Goal: Transaction & Acquisition: Purchase product/service

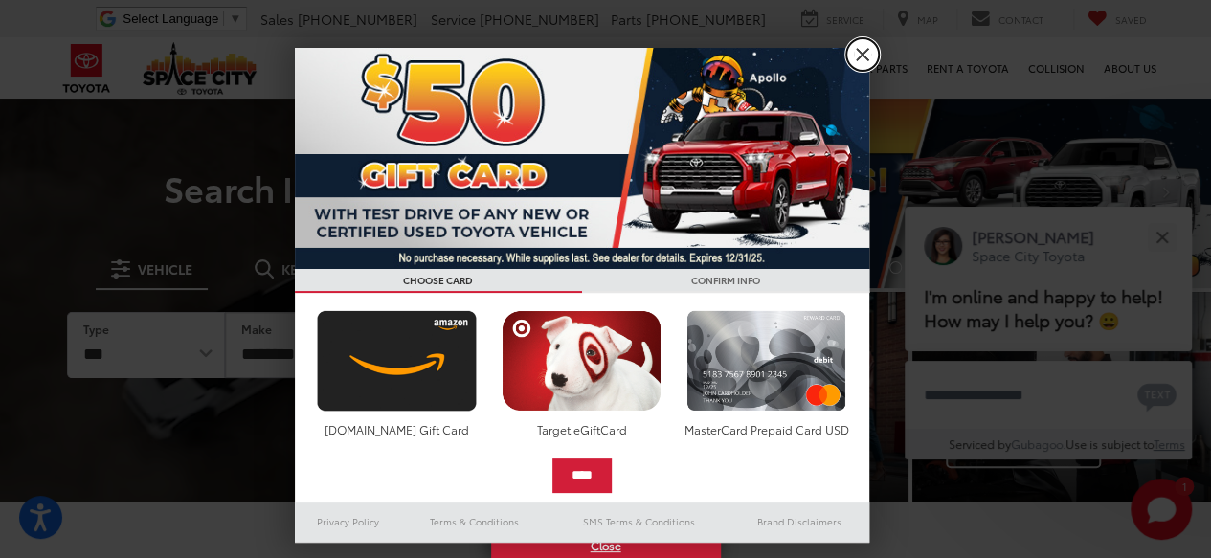
click at [861, 49] on link "X" at bounding box center [863, 54] width 33 height 33
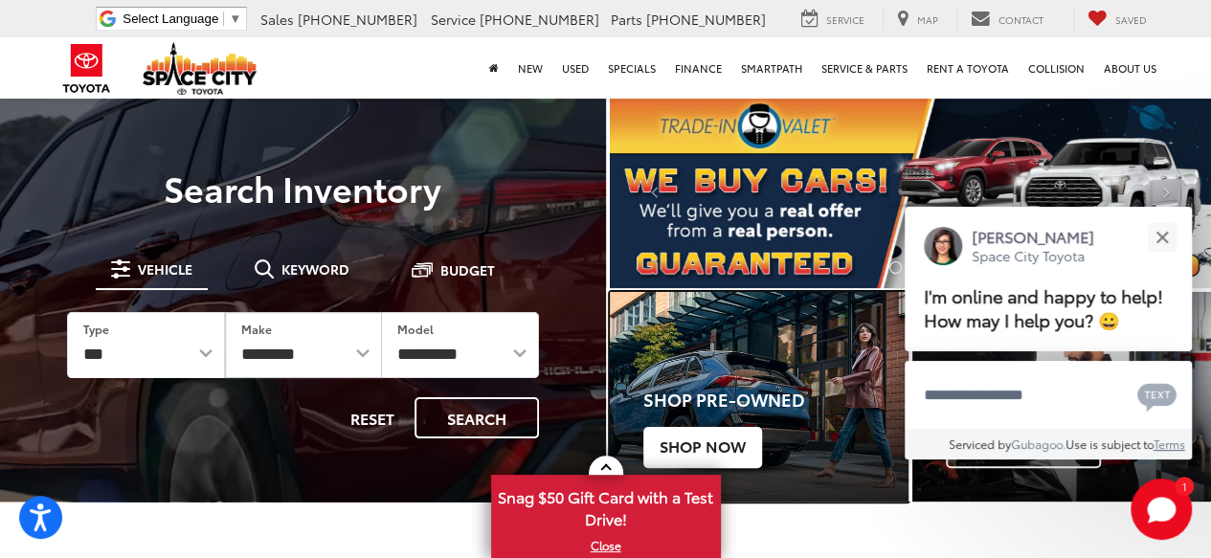
click at [728, 445] on span "Shop Now" at bounding box center [703, 447] width 119 height 40
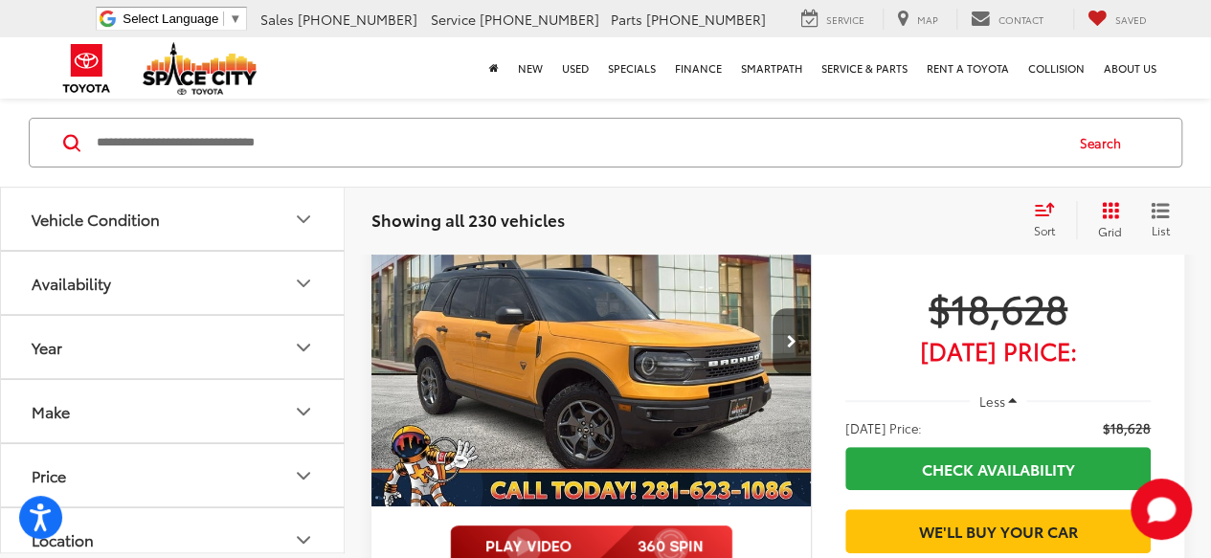
scroll to position [287, 0]
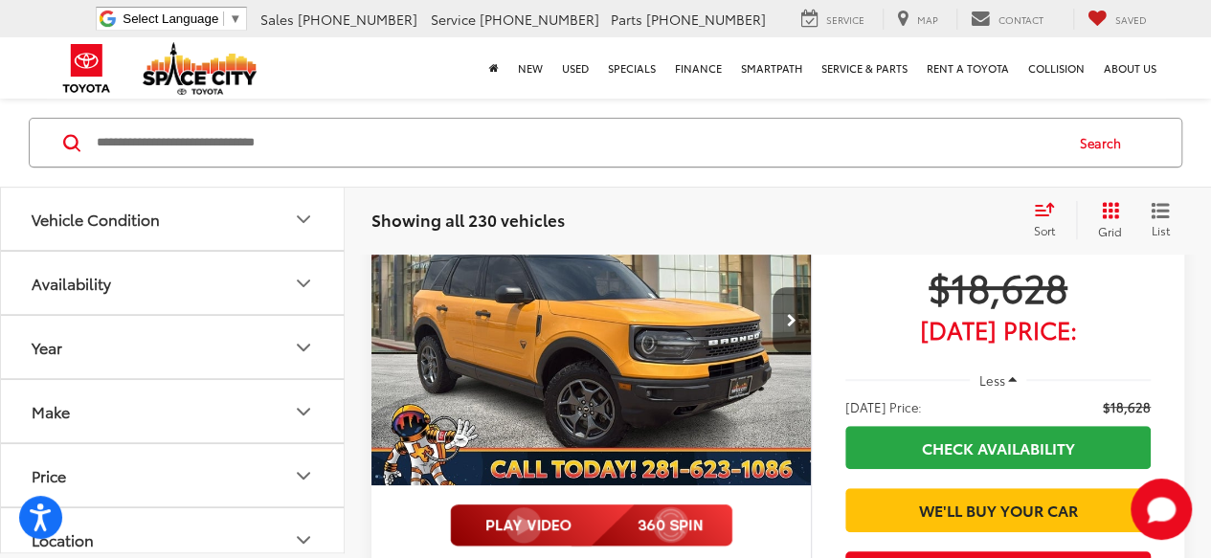
click at [306, 413] on icon "Make" at bounding box center [303, 411] width 23 height 23
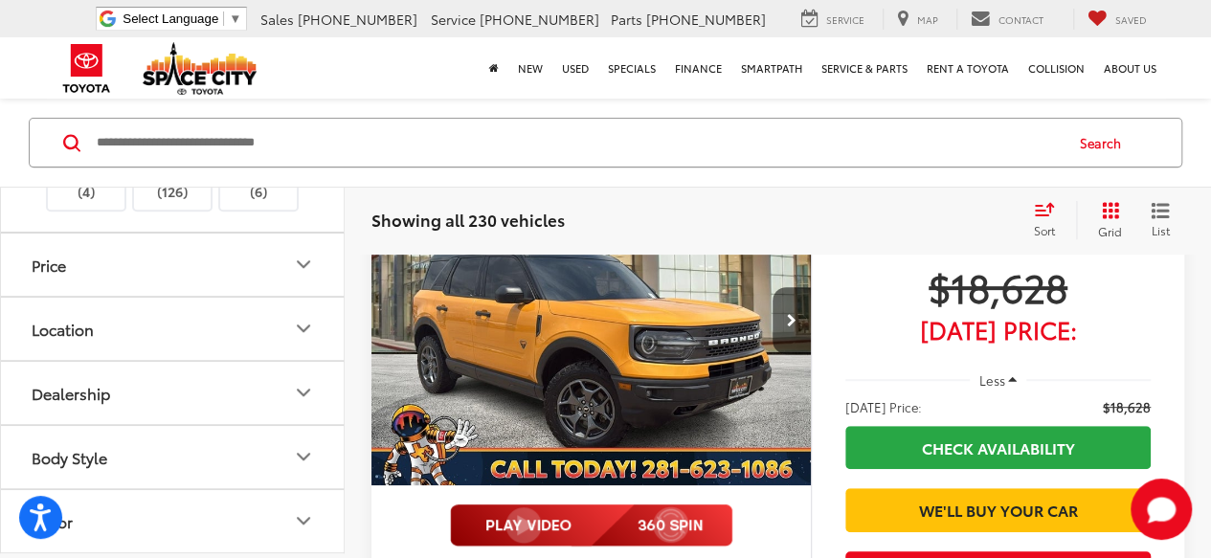
scroll to position [766, 0]
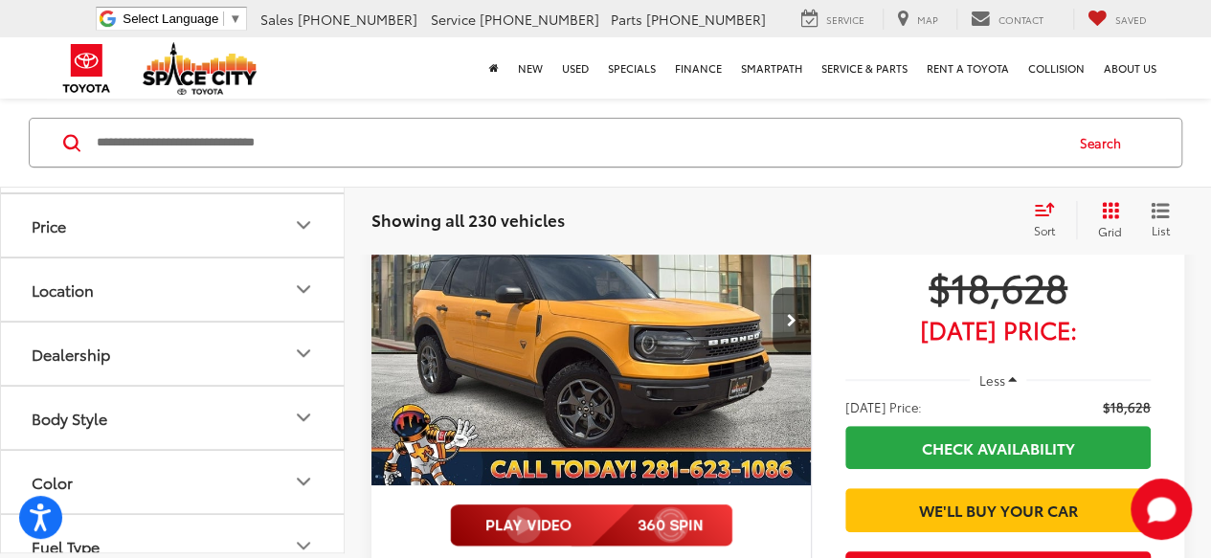
click at [172, 129] on img at bounding box center [172, 129] width 0 height 0
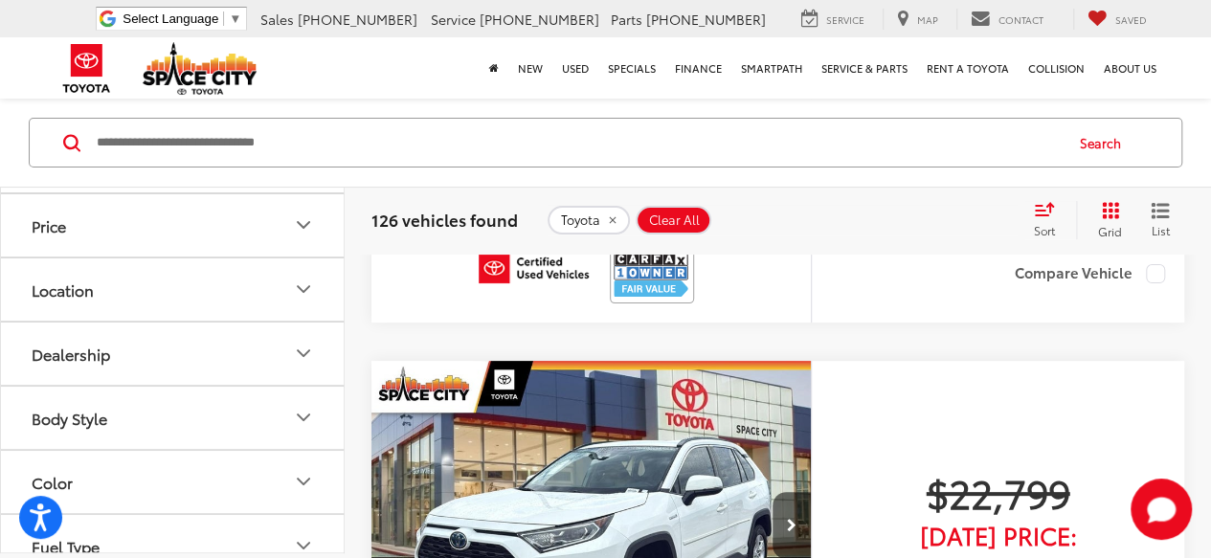
scroll to position [3727, 0]
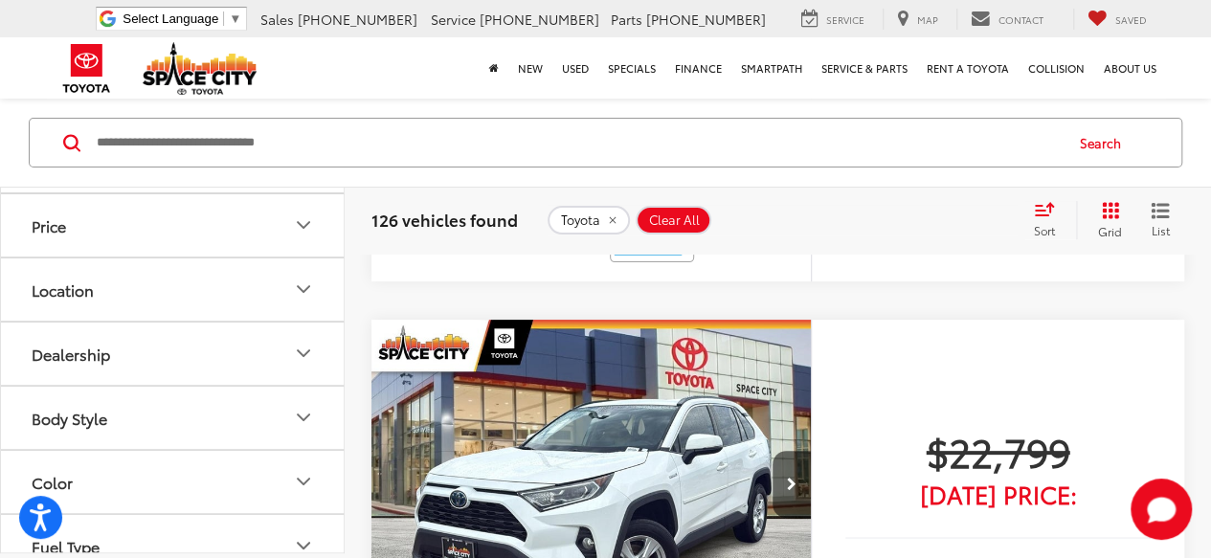
click at [741, 218] on div "Toyota Clear All + 0" at bounding box center [782, 221] width 469 height 29
click at [816, 215] on div "Toyota Clear All + 0" at bounding box center [782, 221] width 469 height 29
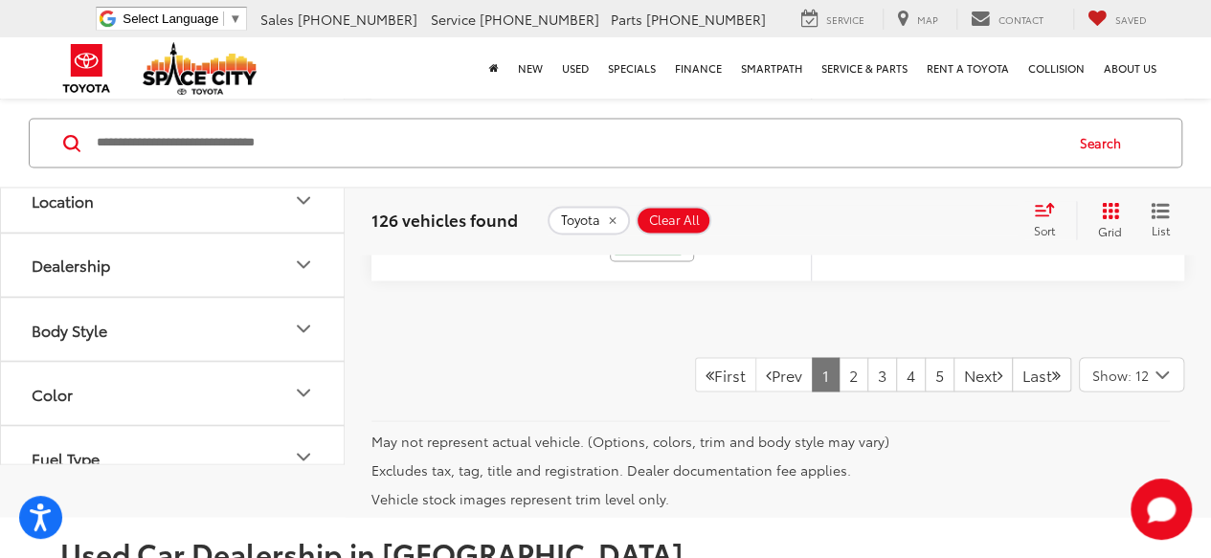
scroll to position [8802, 0]
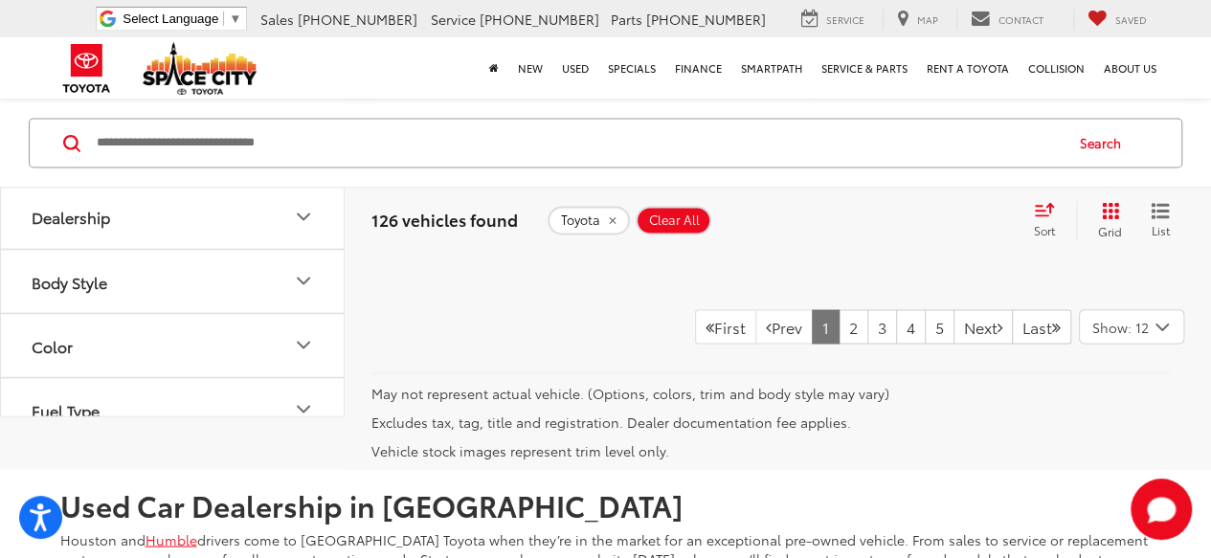
click at [772, 215] on div "Toyota Clear All + 0" at bounding box center [782, 221] width 469 height 29
click at [745, 220] on div "Toyota Clear All + 0" at bounding box center [782, 221] width 469 height 29
click at [743, 219] on div "Toyota Clear All + 0" at bounding box center [782, 221] width 469 height 29
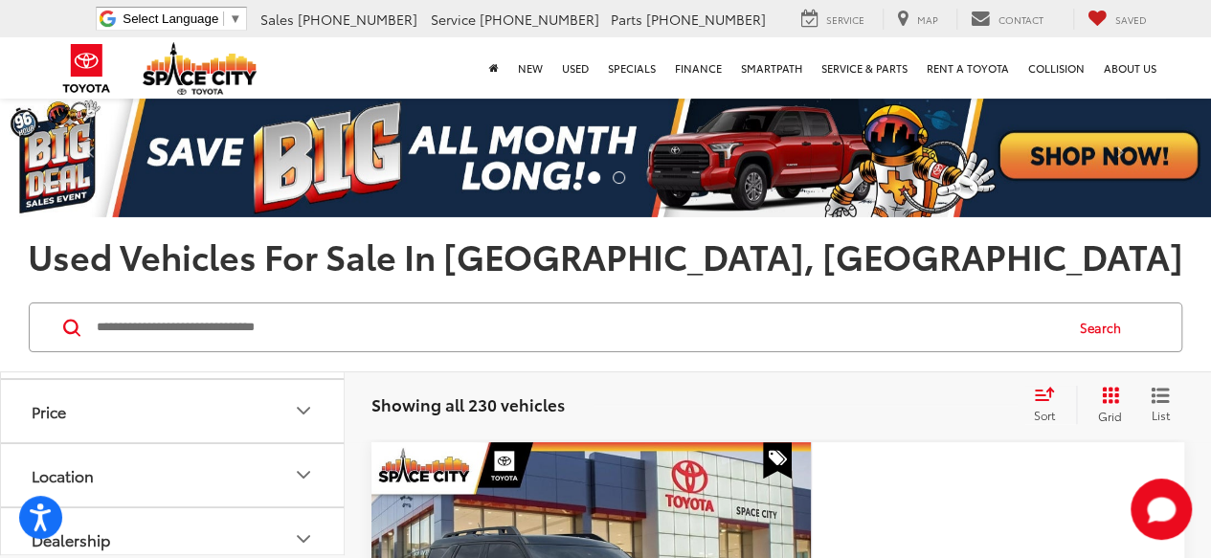
click at [345, 328] on input "Search by Make, Model, or Keyword" at bounding box center [578, 328] width 967 height 46
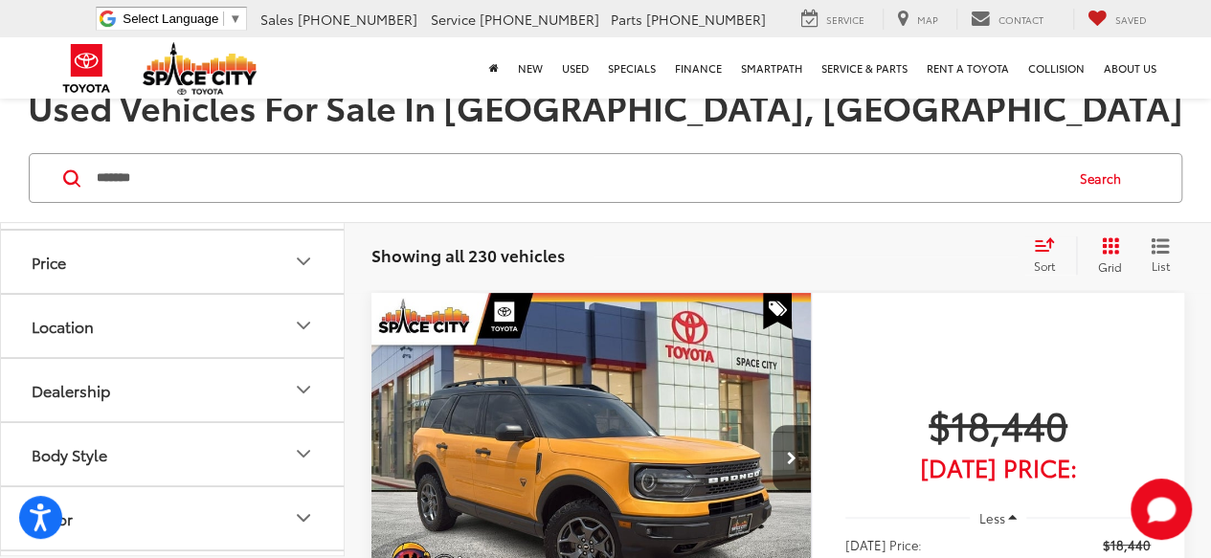
scroll to position [150, 0]
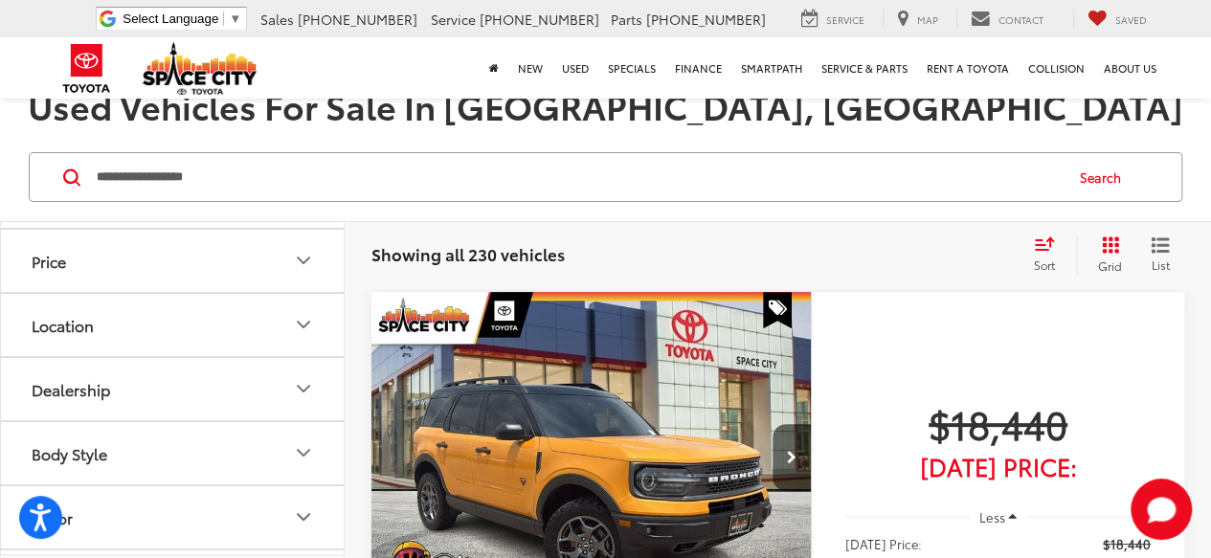
type input "**********"
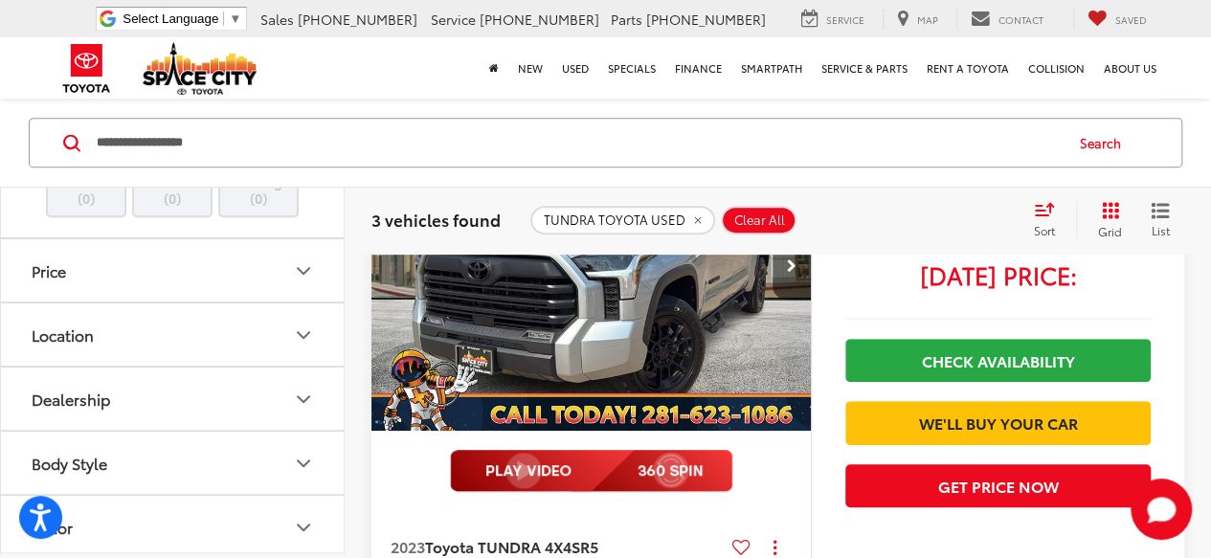
scroll to position [246, 0]
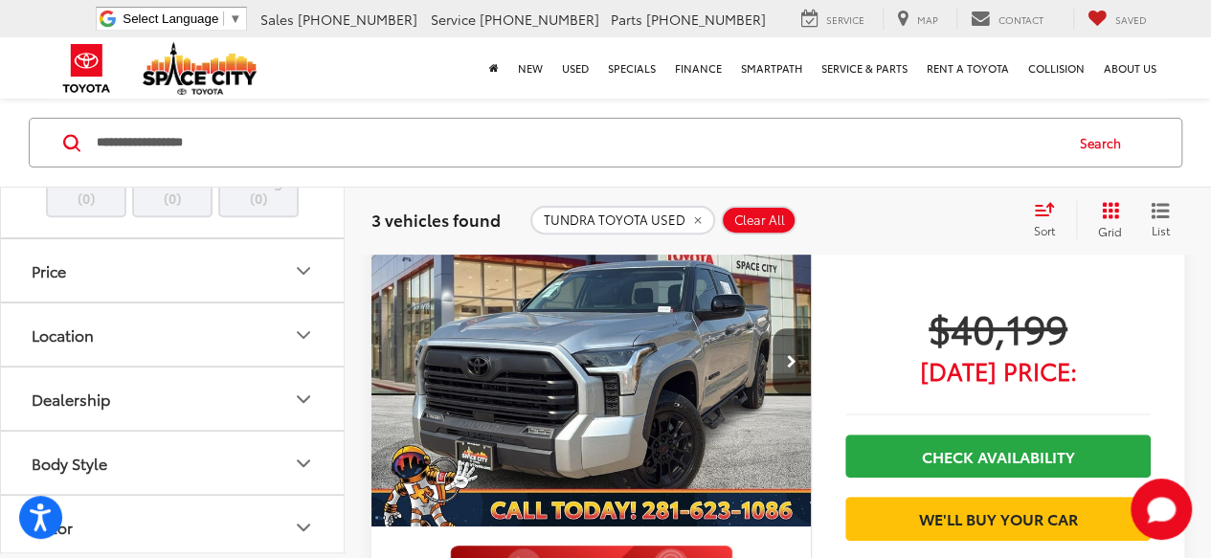
click at [666, 413] on img "2023 Toyota TUNDRA 4X4 SR5 0" at bounding box center [592, 361] width 442 height 331
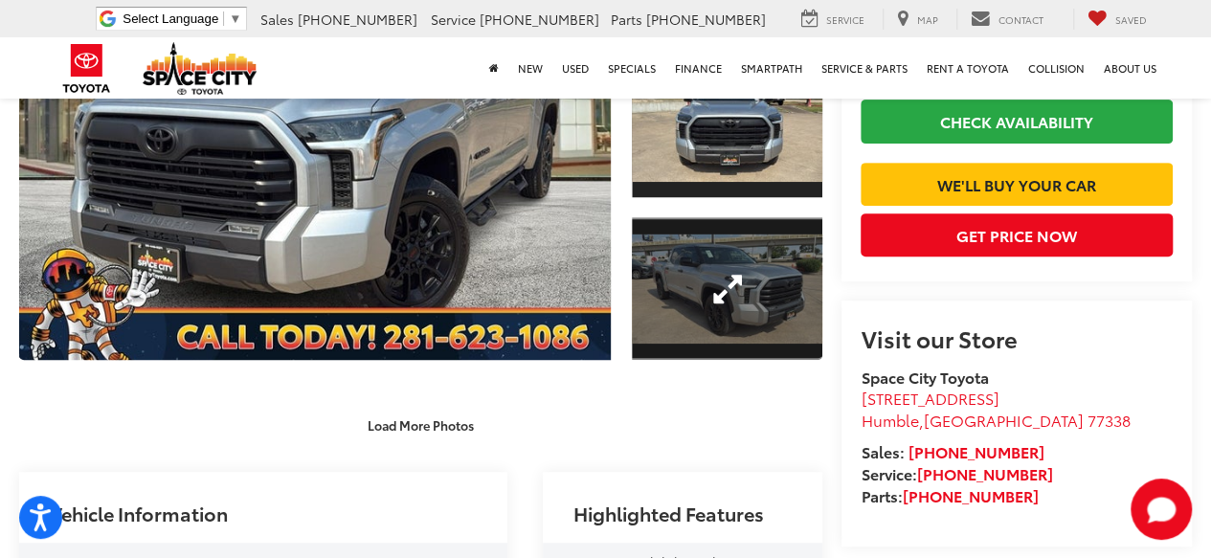
scroll to position [310, 0]
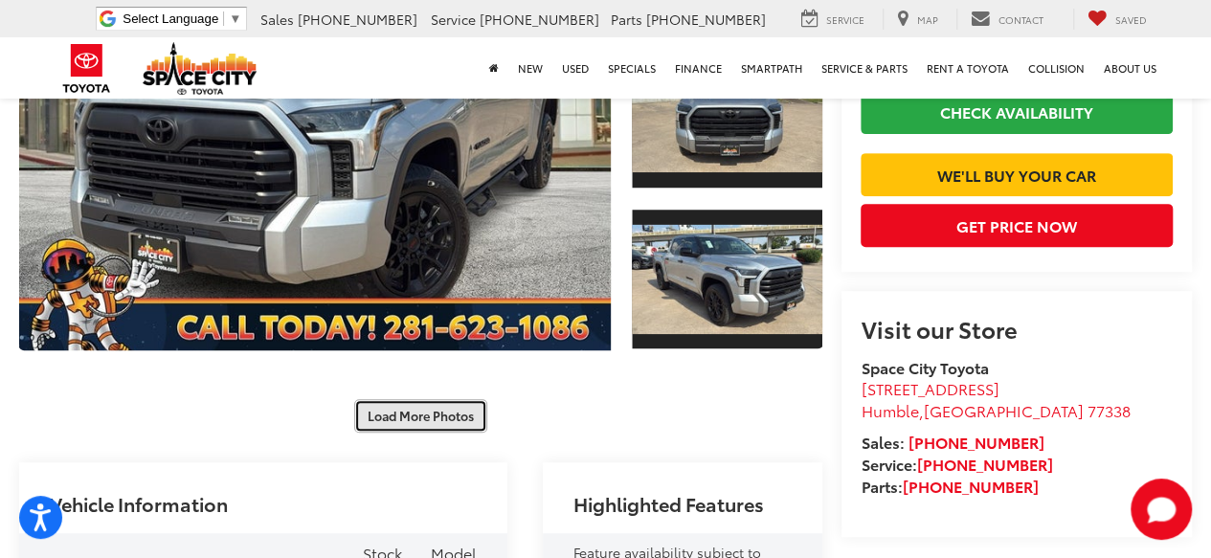
click at [399, 399] on button "Load More Photos" at bounding box center [420, 416] width 133 height 34
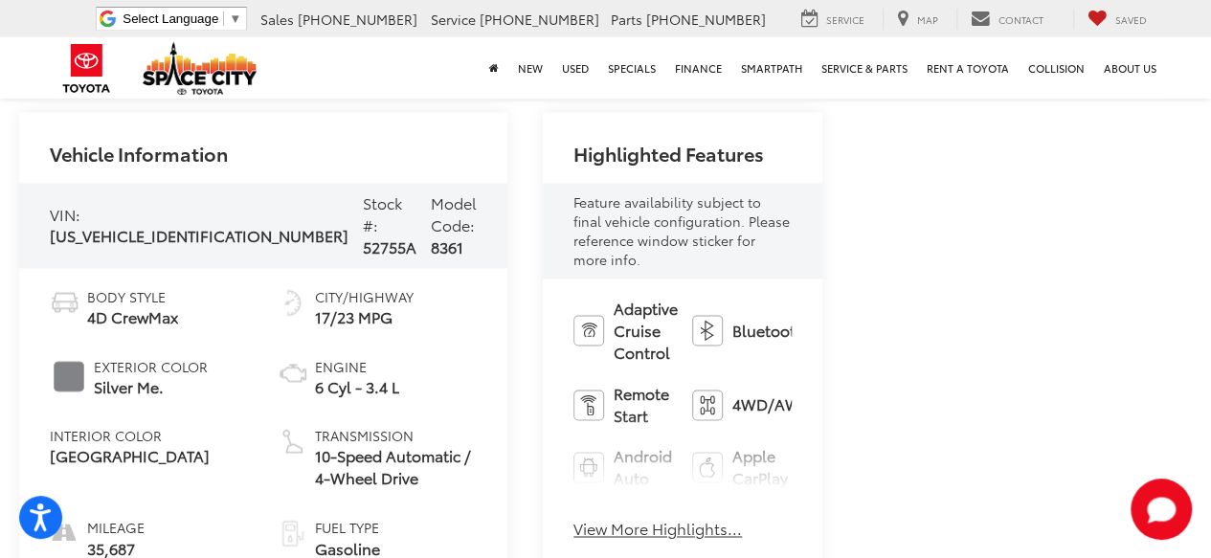
scroll to position [1277, 0]
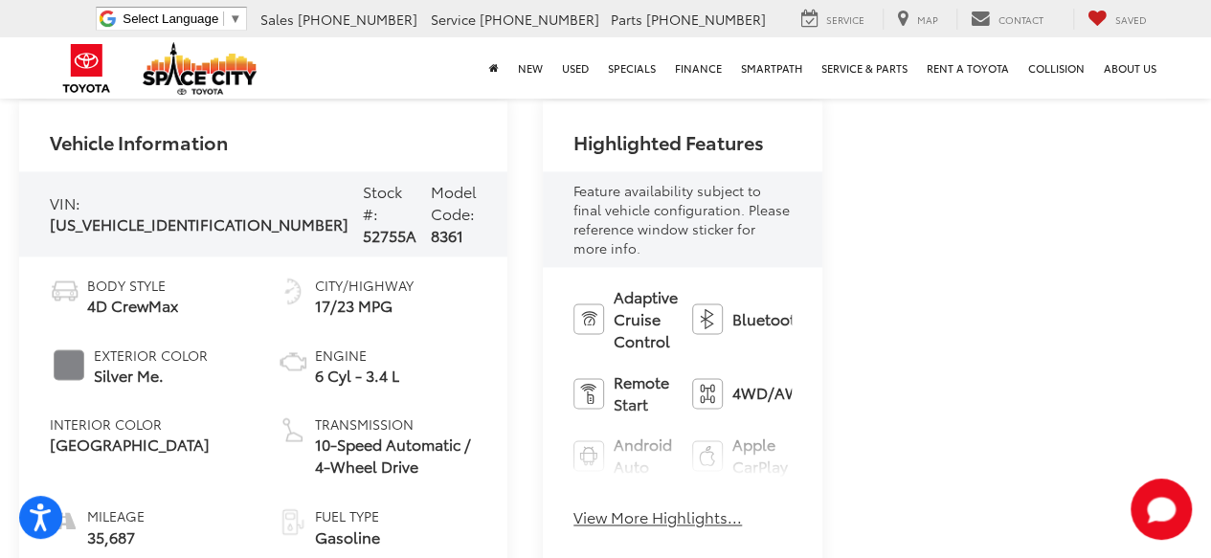
click at [574, 507] on button "View More Highlights..." at bounding box center [658, 518] width 169 height 22
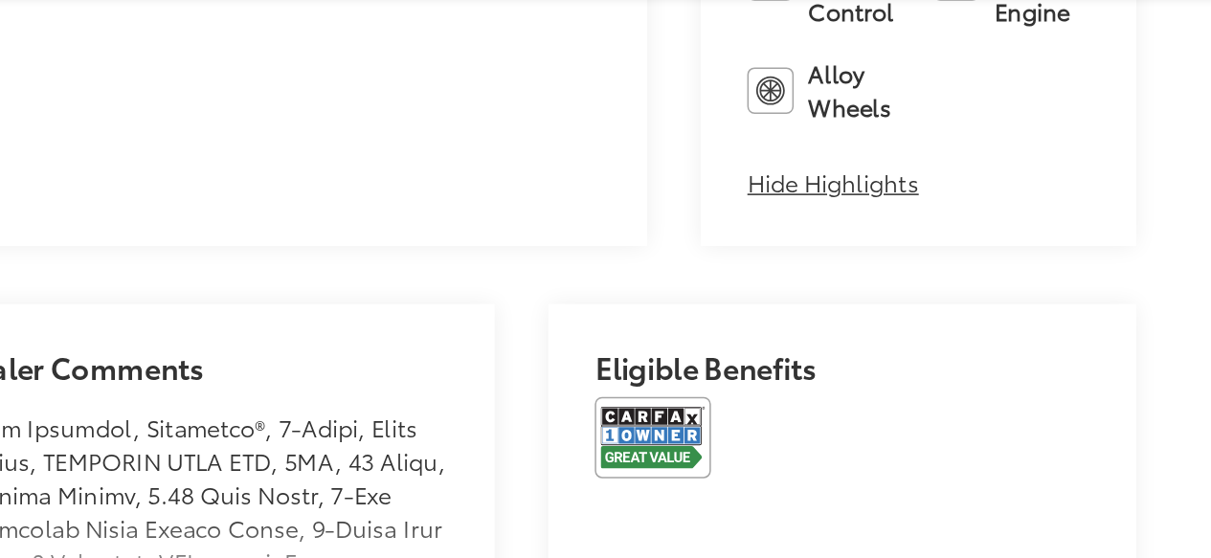
scroll to position [2155, 0]
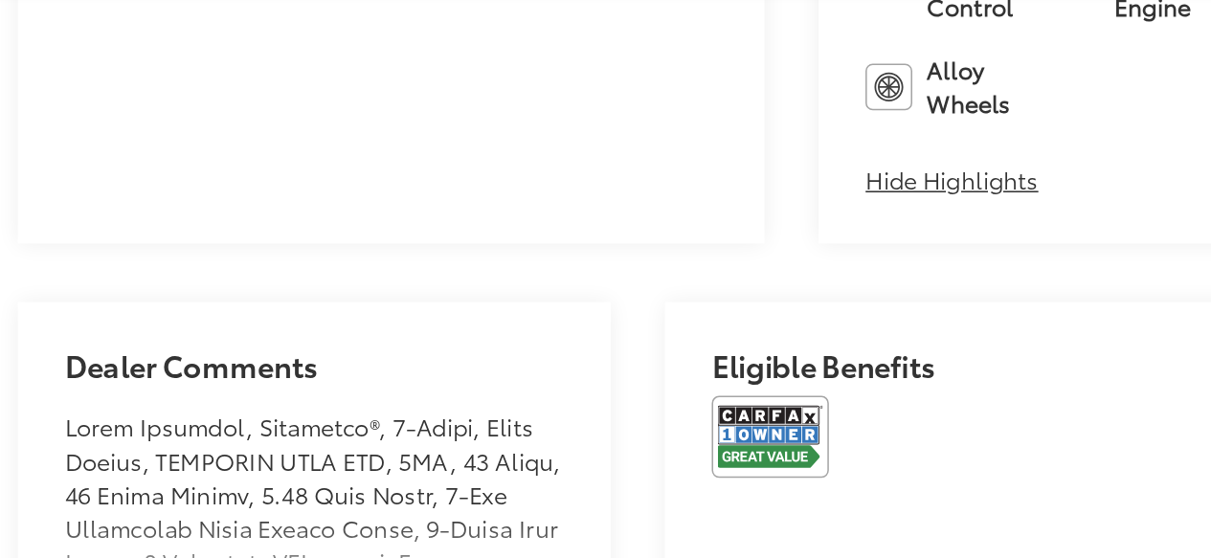
click at [128, 538] on button "Read More..." at bounding box center [96, 549] width 92 height 22
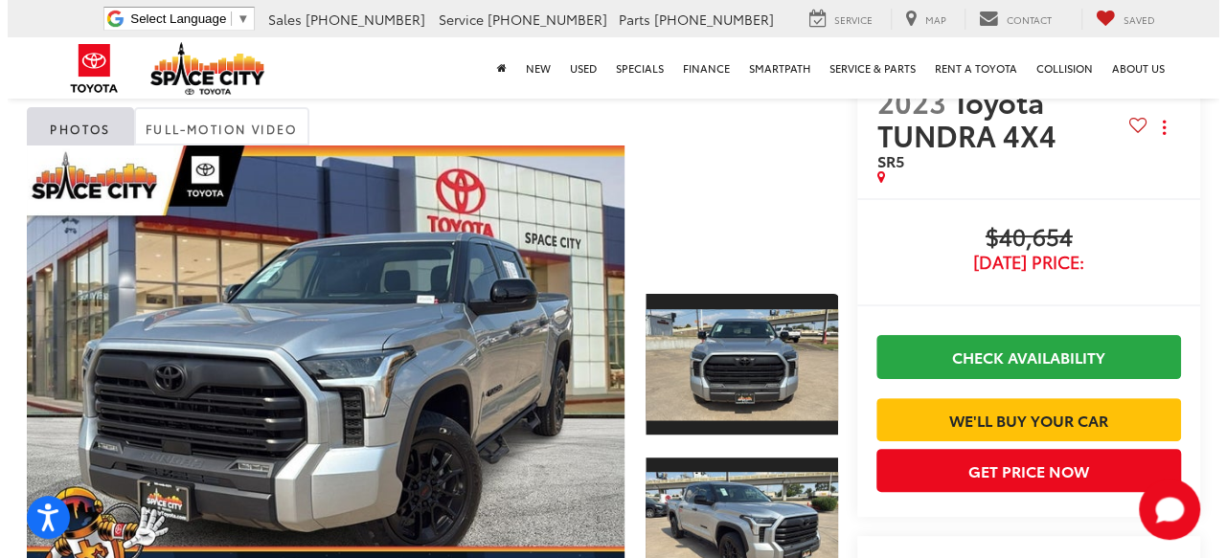
scroll to position [60, 0]
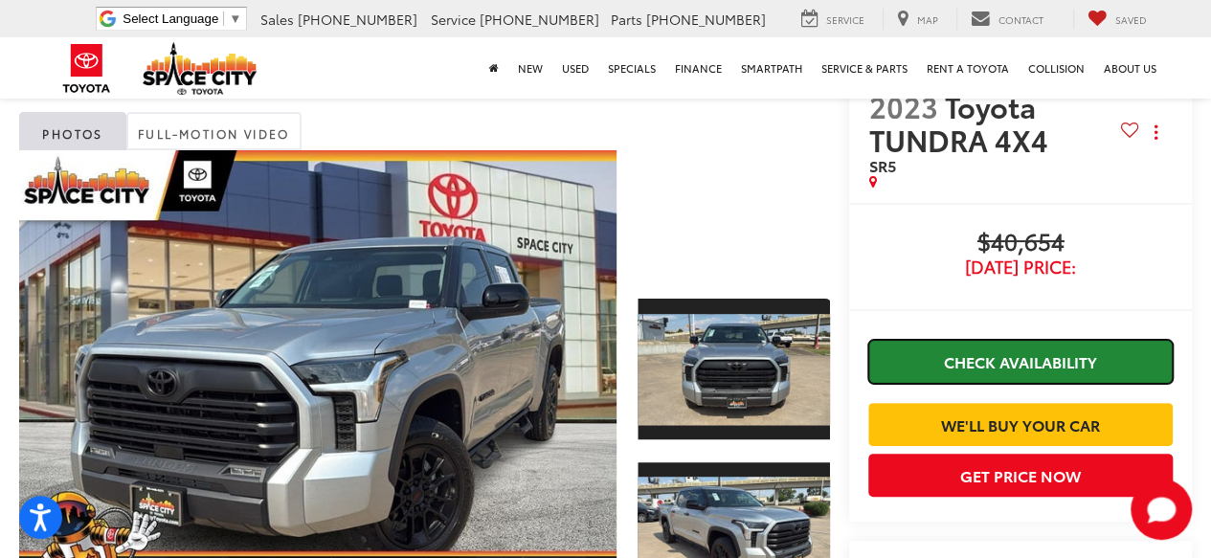
click at [1069, 364] on link "Check Availability" at bounding box center [1021, 361] width 305 height 43
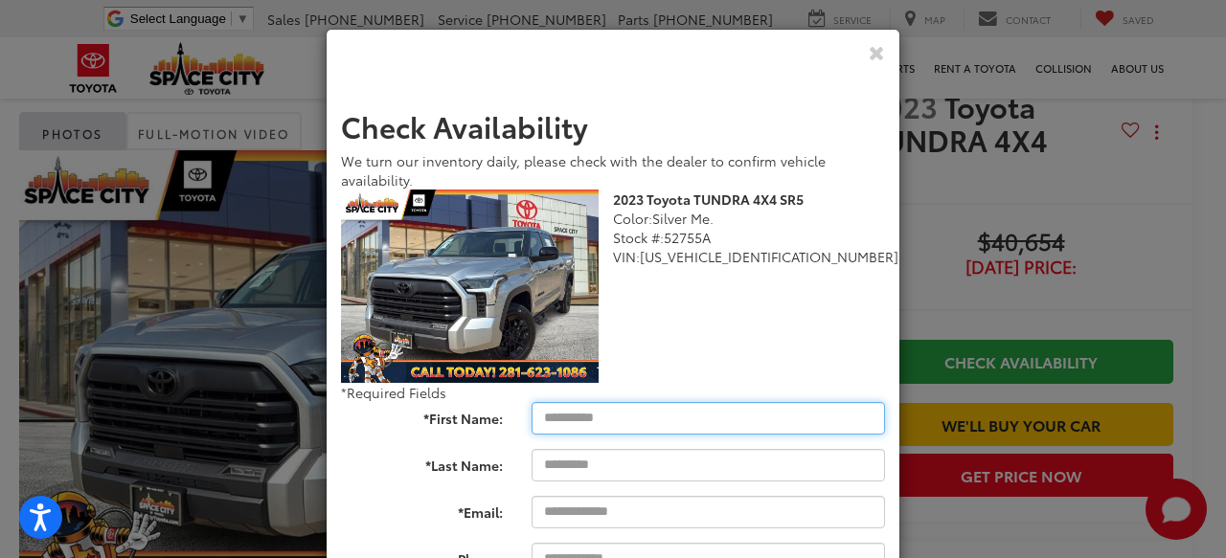
click at [712, 412] on input "*First Name:" at bounding box center [707, 418] width 353 height 33
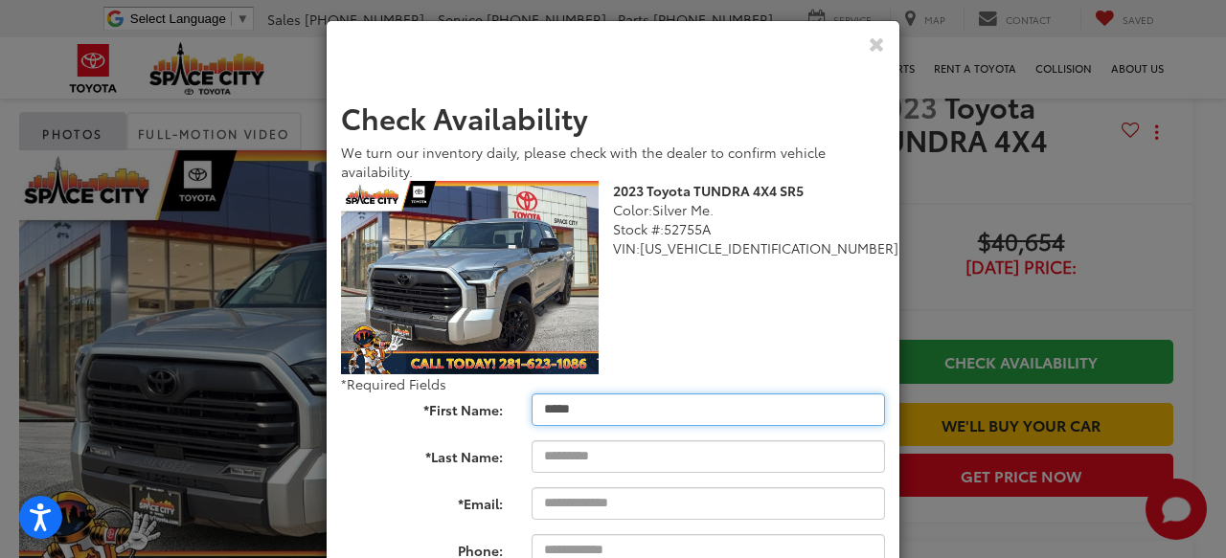
type input "*****"
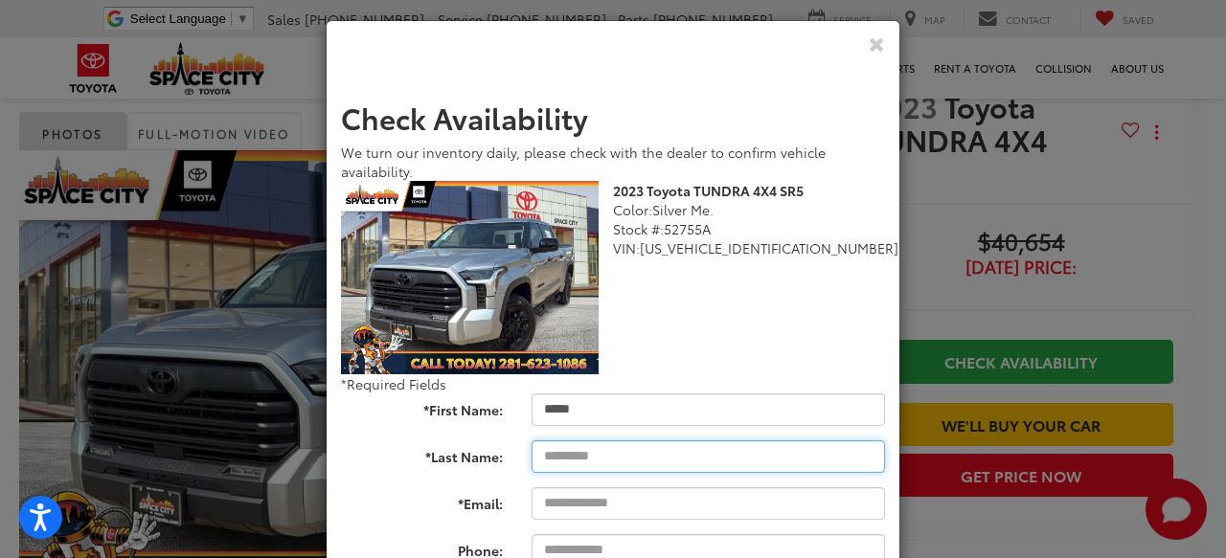
click at [672, 465] on input "*Last Name:" at bounding box center [707, 456] width 353 height 33
type input "****"
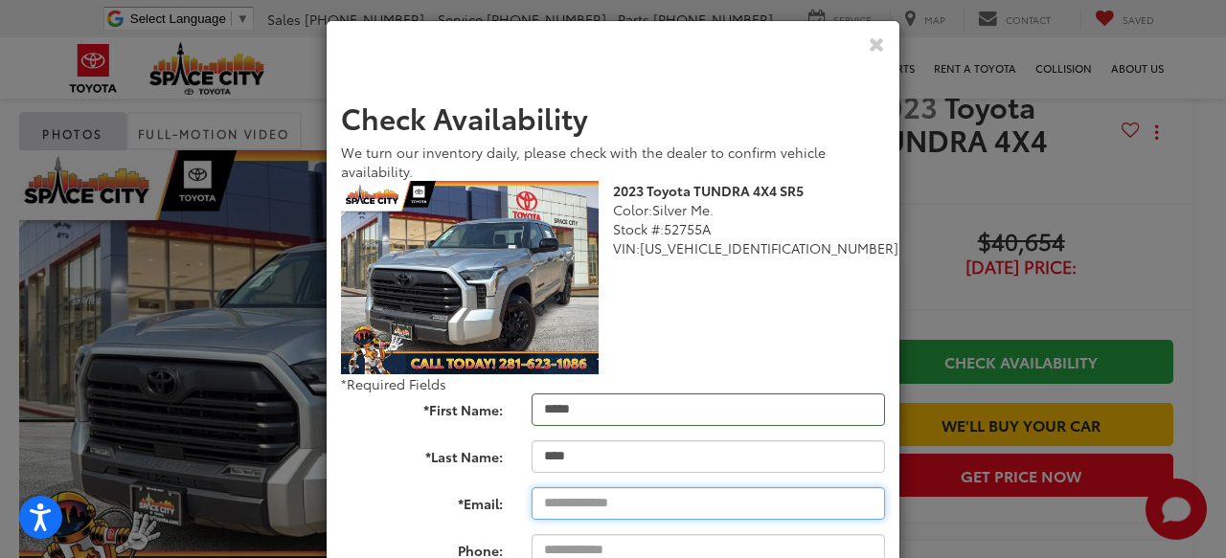
click at [697, 502] on input "*Email:" at bounding box center [707, 503] width 353 height 33
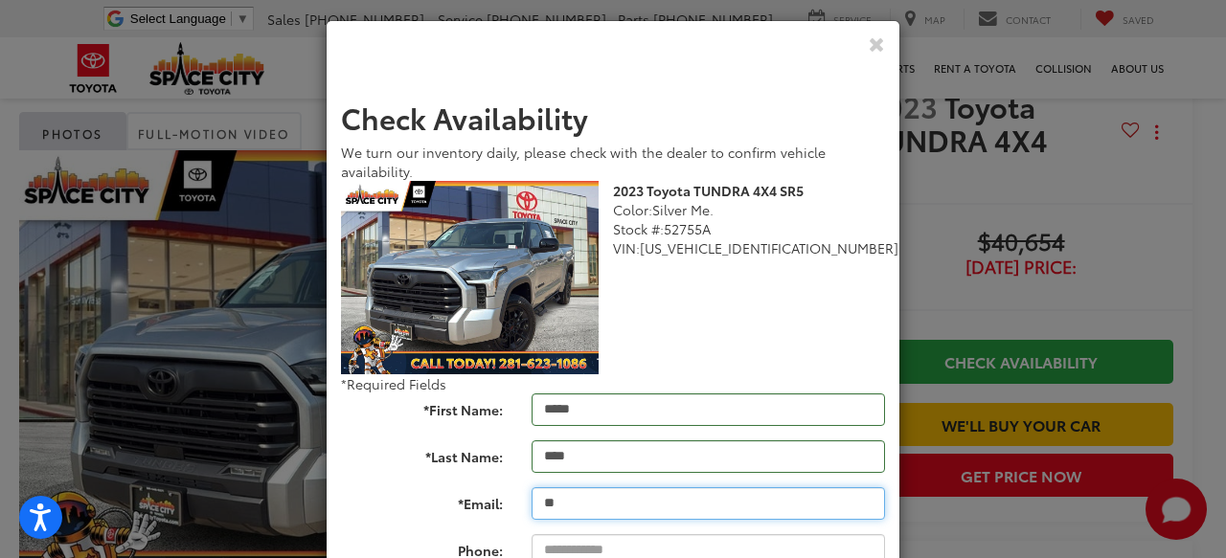
type input "*"
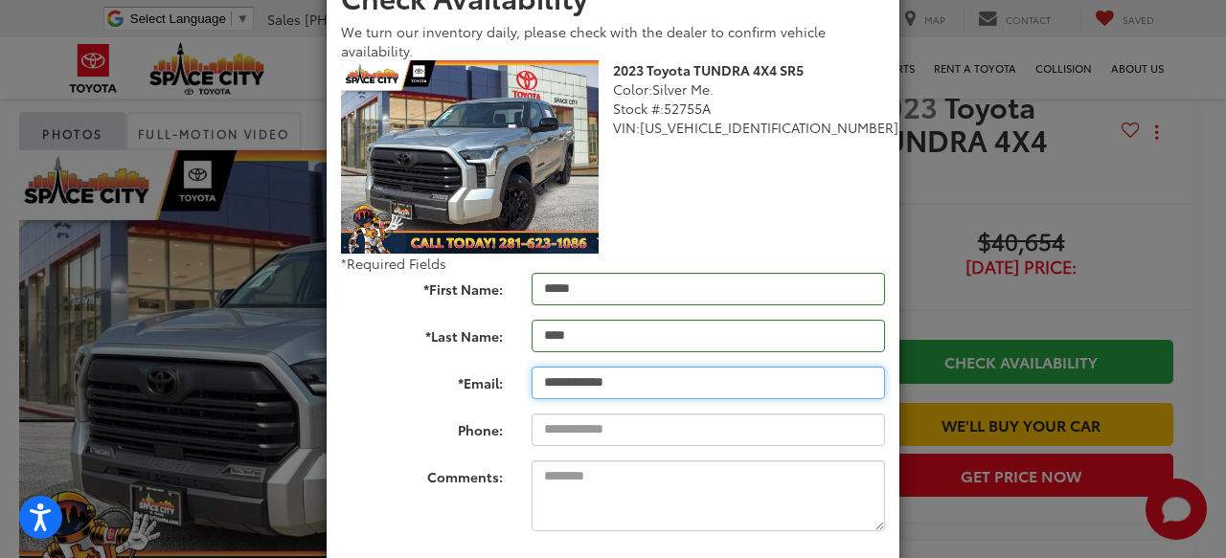
scroll to position [147, 0]
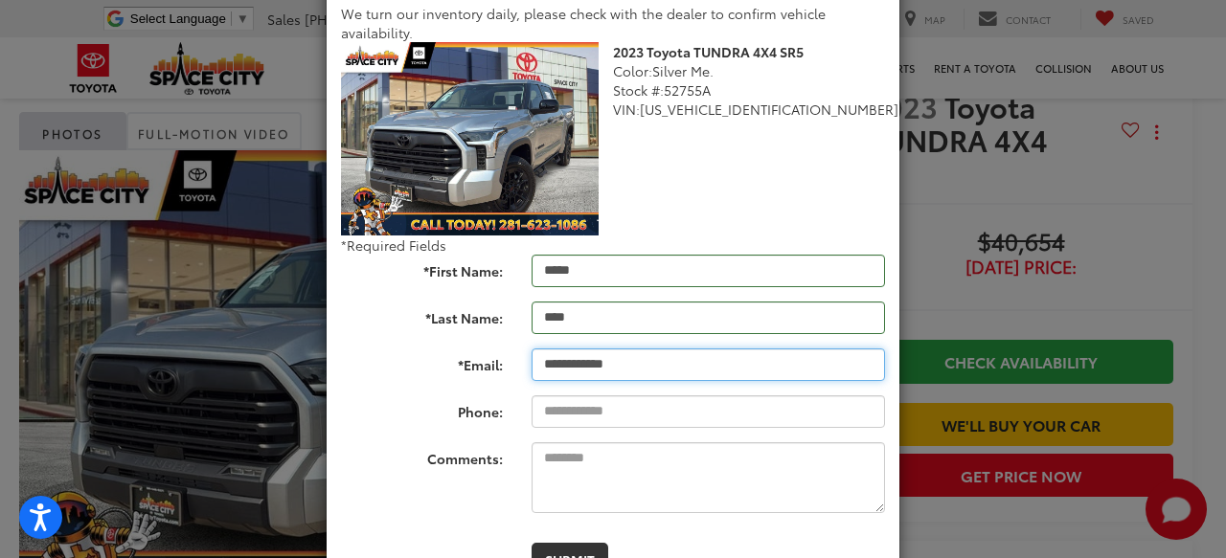
type input "**********"
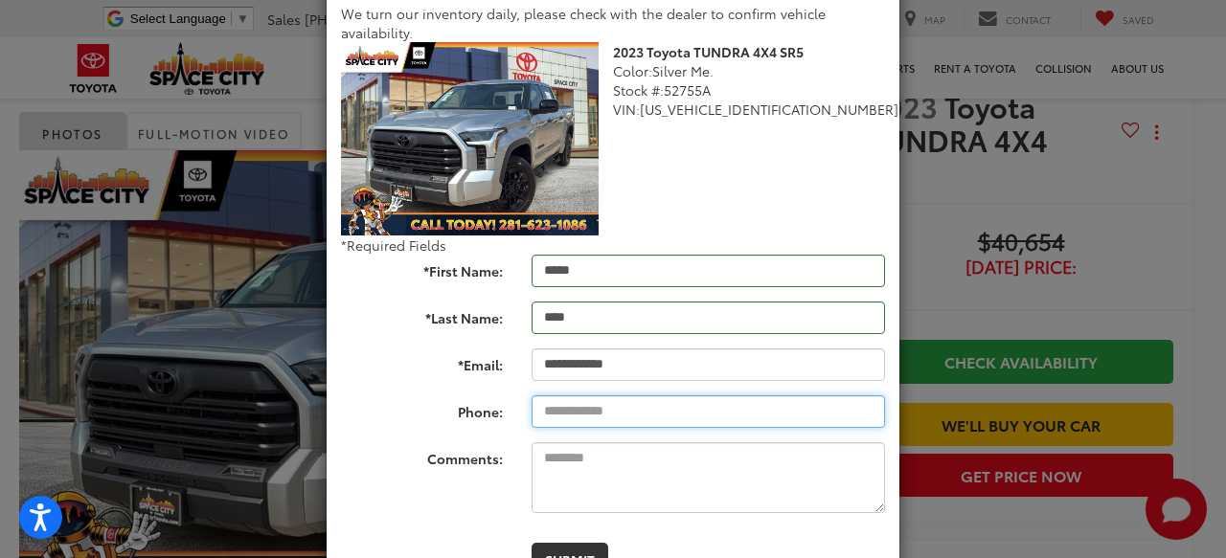
click at [688, 418] on input "Phone:" at bounding box center [707, 411] width 353 height 33
click at [663, 420] on input "**********" at bounding box center [707, 411] width 353 height 33
type input "**********"
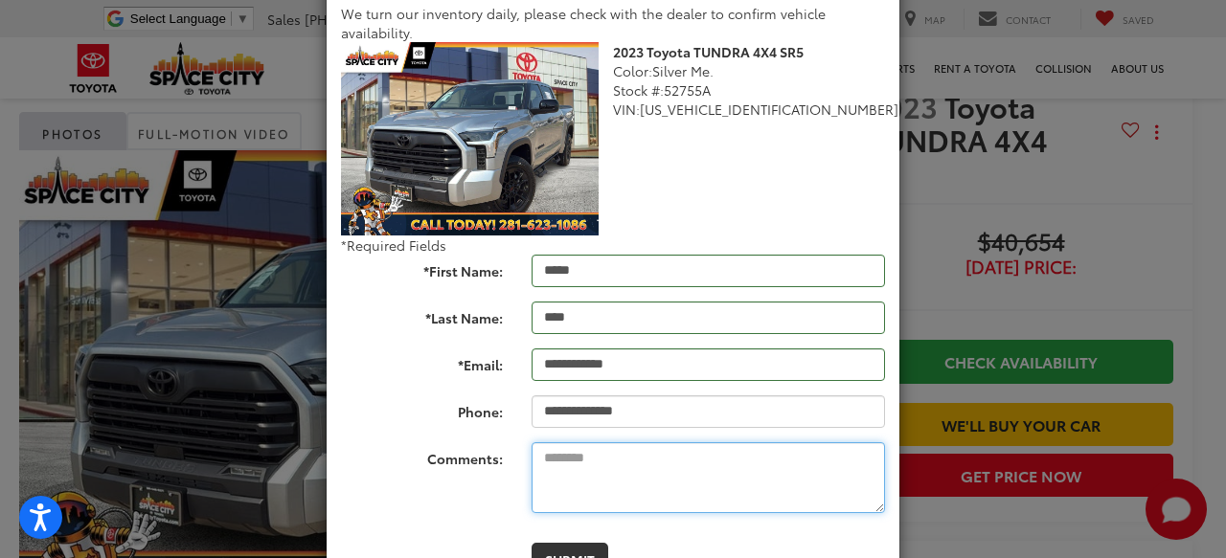
click at [682, 483] on textarea "Comments:" at bounding box center [707, 477] width 353 height 71
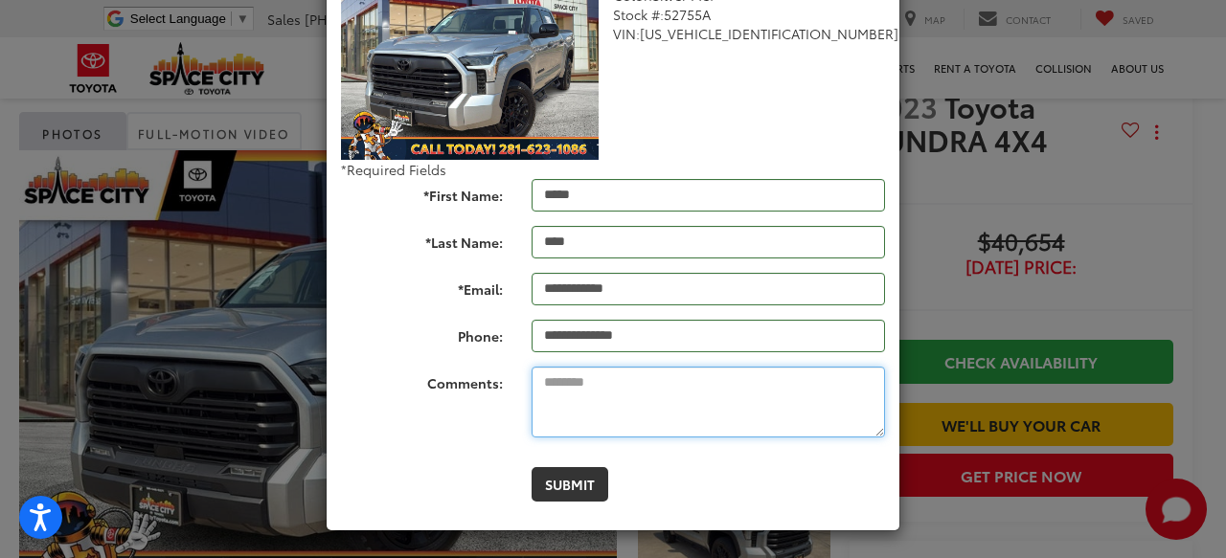
scroll to position [224, 0]
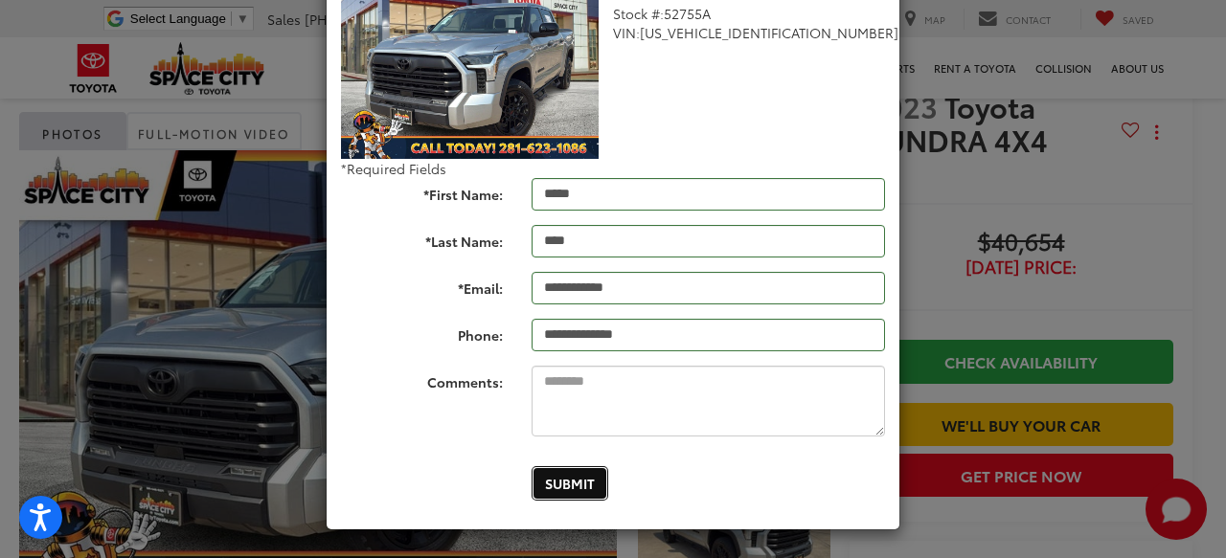
click at [573, 490] on button "Submit" at bounding box center [569, 483] width 77 height 34
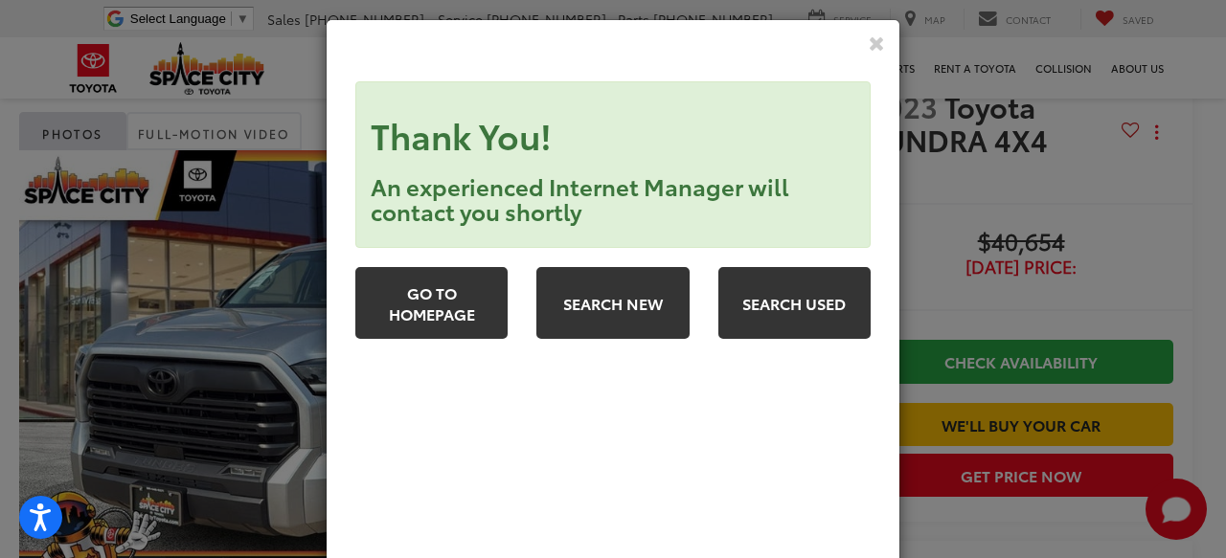
scroll to position [0, 0]
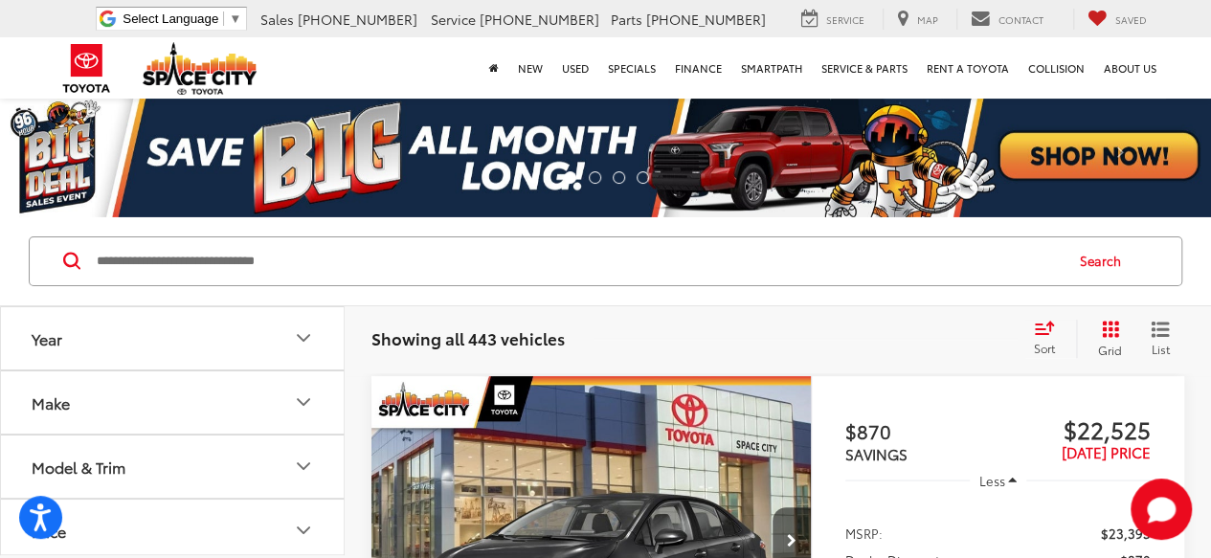
click at [670, 264] on input "Search by Make, Model, or Keyword" at bounding box center [578, 261] width 967 height 46
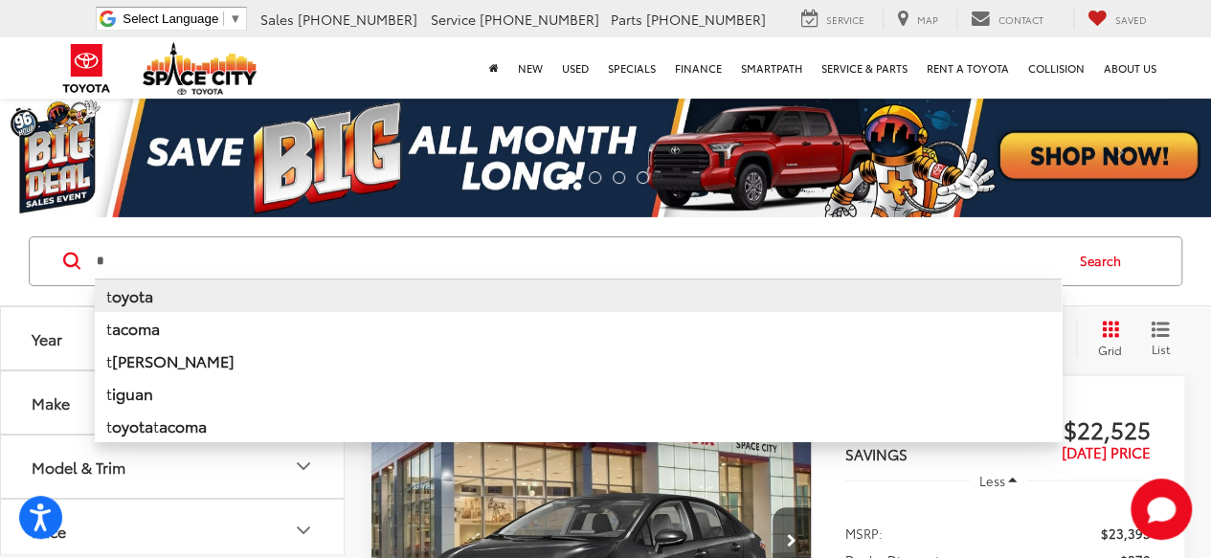
click at [118, 301] on b "oyota" at bounding box center [132, 295] width 41 height 22
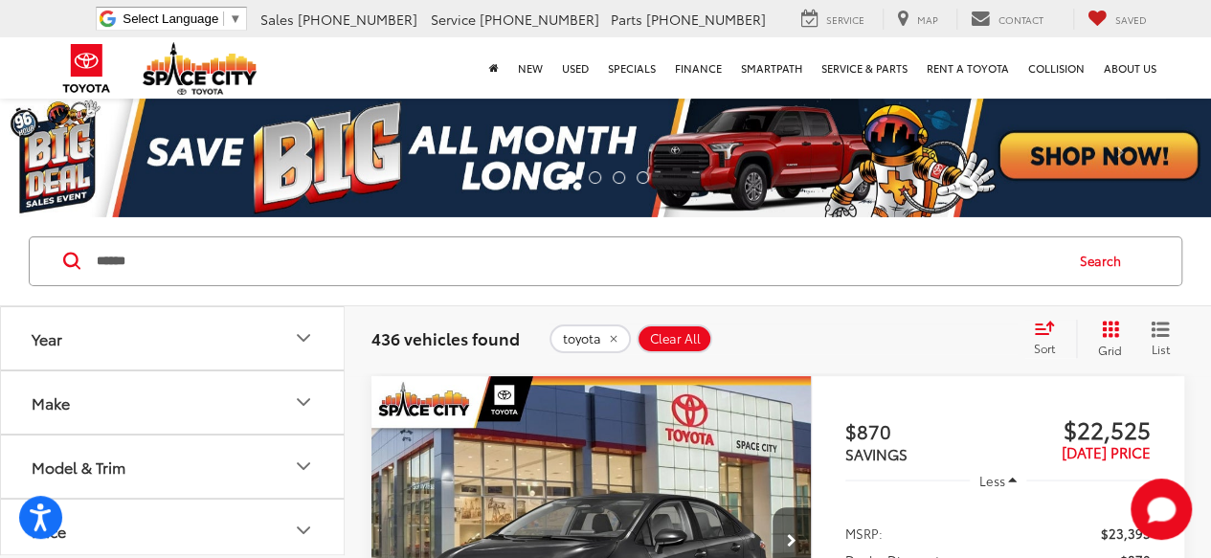
click at [222, 266] on input "******" at bounding box center [578, 261] width 967 height 46
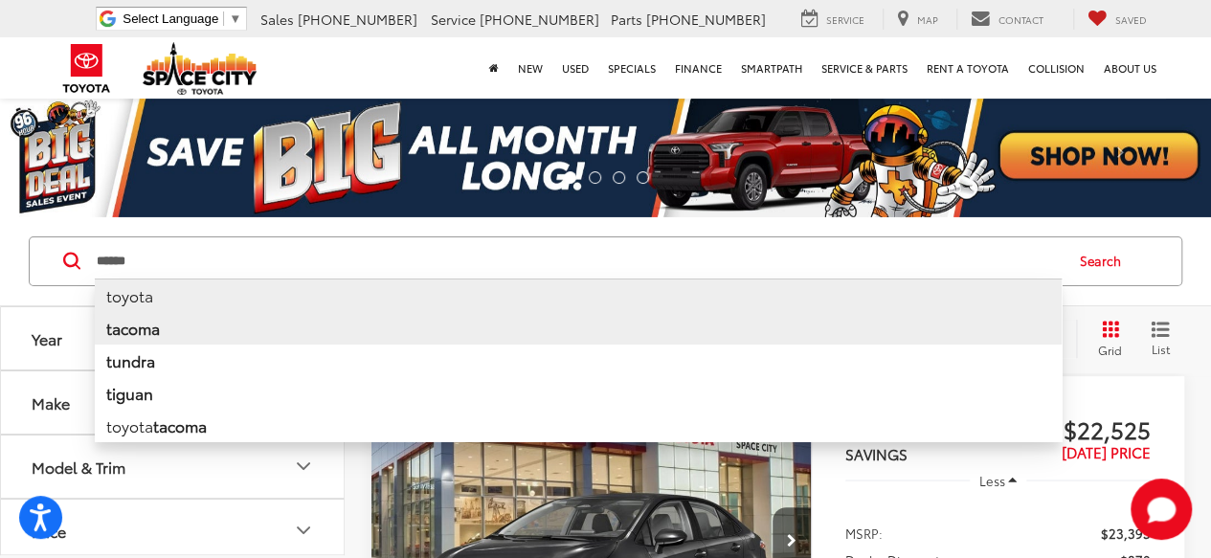
click at [163, 335] on li "tacoma" at bounding box center [578, 328] width 967 height 33
type input "******"
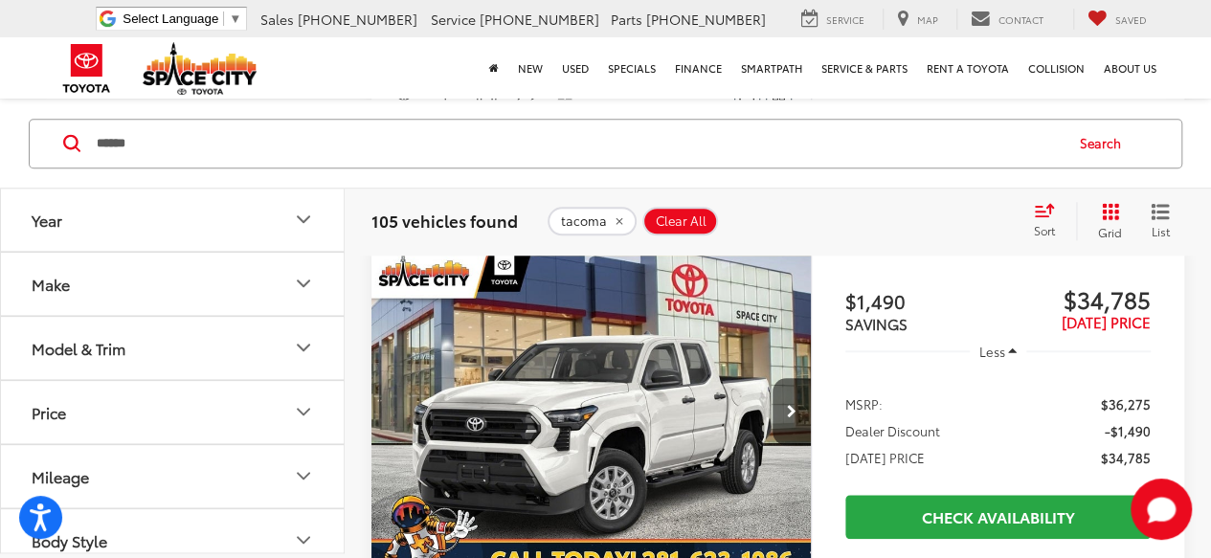
scroll to position [802, 0]
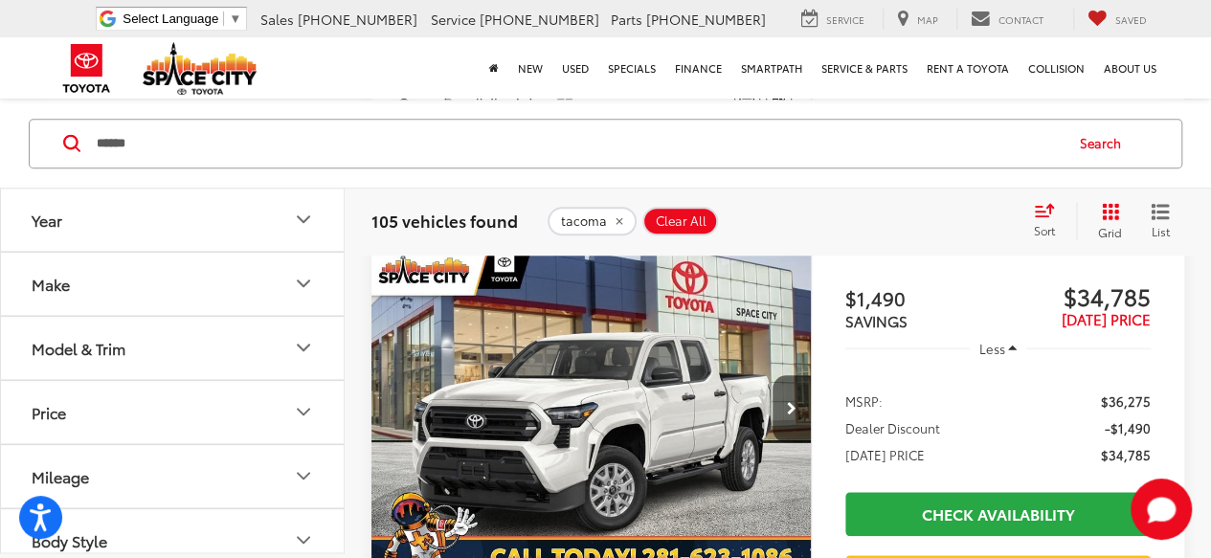
click at [775, 477] on img "2024 Toyota Tacoma SR 0" at bounding box center [592, 408] width 442 height 331
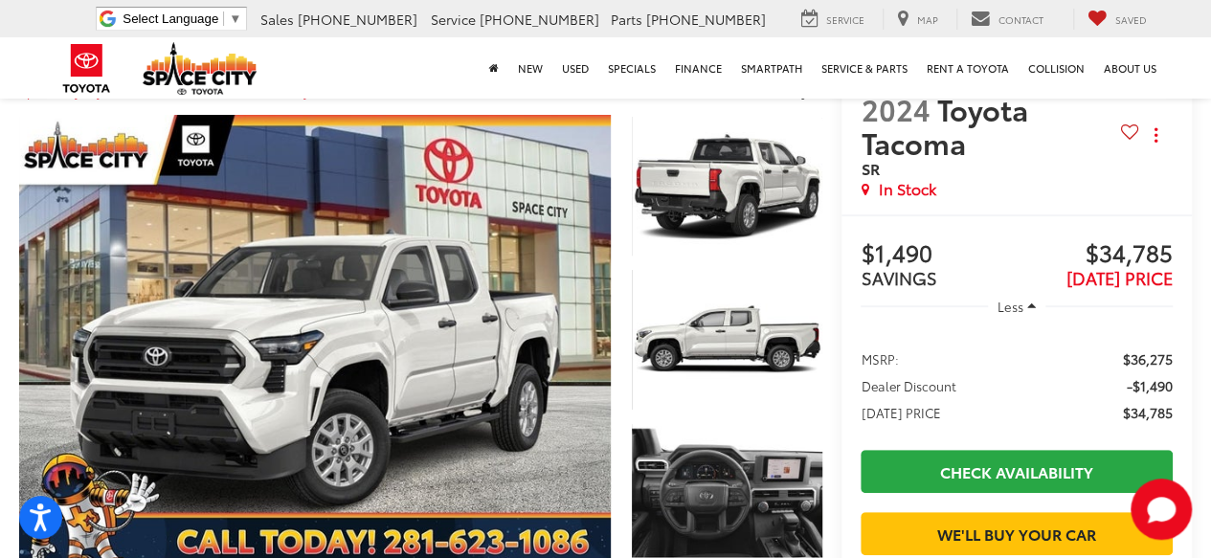
scroll to position [213, 0]
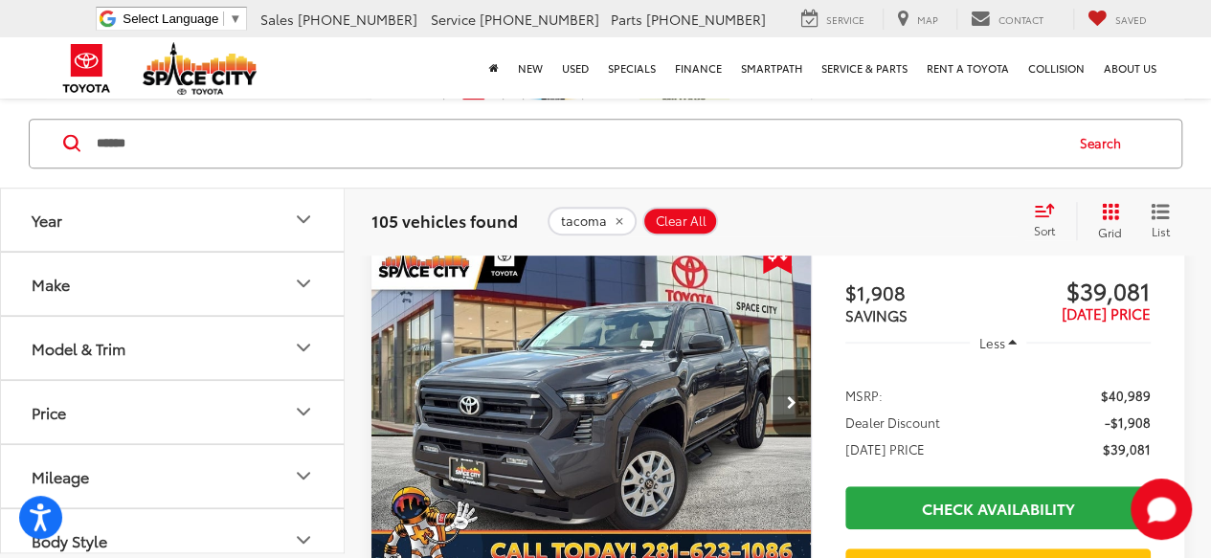
scroll to position [7726, 0]
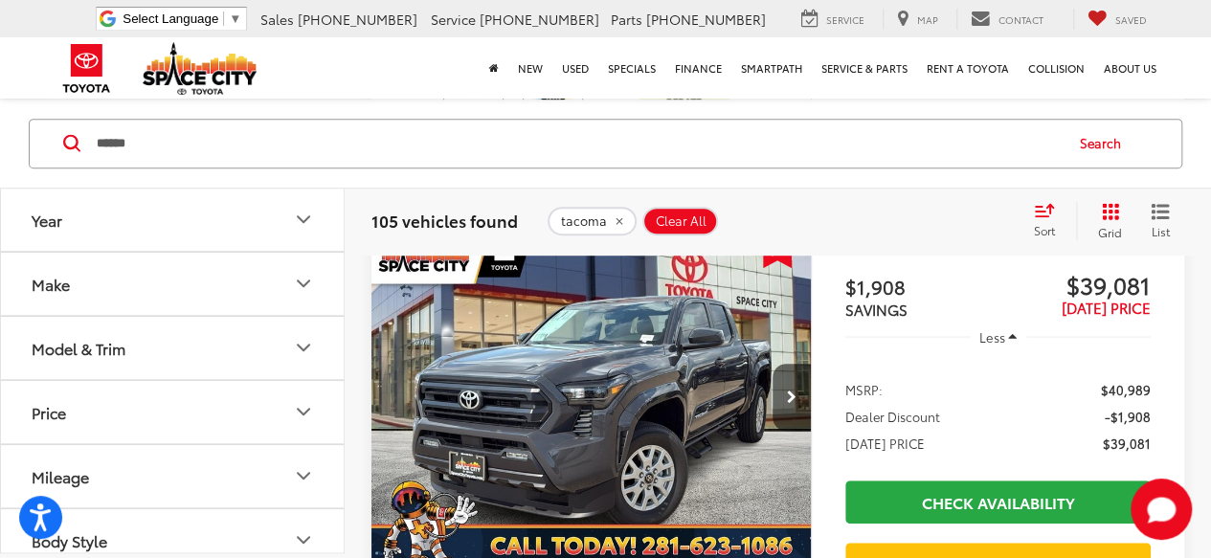
click at [808, 508] on img "2025 Toyota Tacoma SR5 0" at bounding box center [592, 397] width 442 height 331
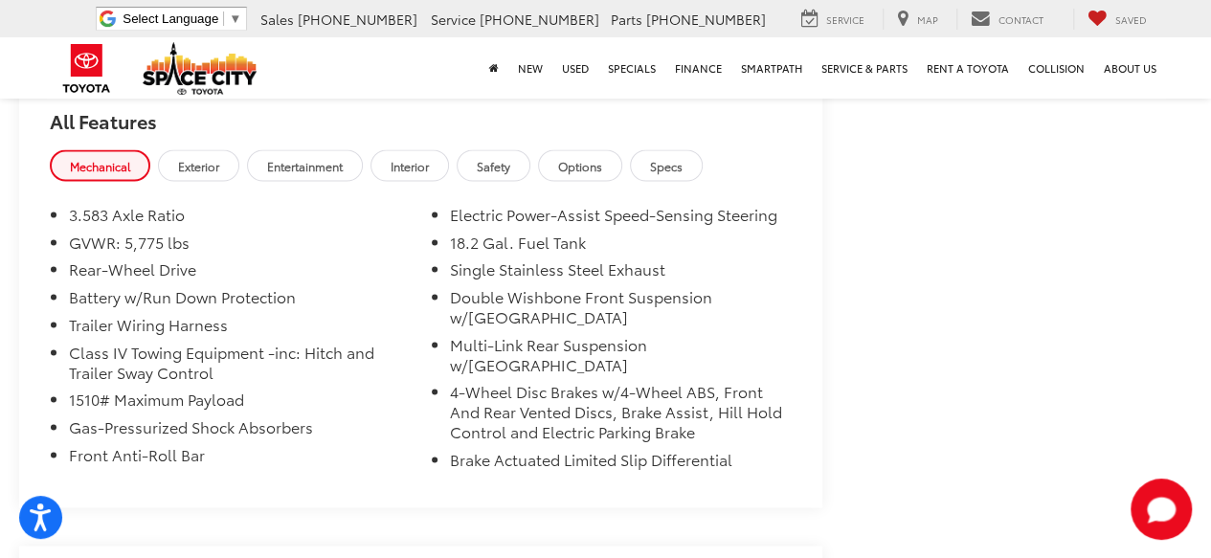
scroll to position [1730, 0]
click at [726, 306] on li "Double Wishbone Front Suspension w/[GEOGRAPHIC_DATA]" at bounding box center [621, 309] width 343 height 48
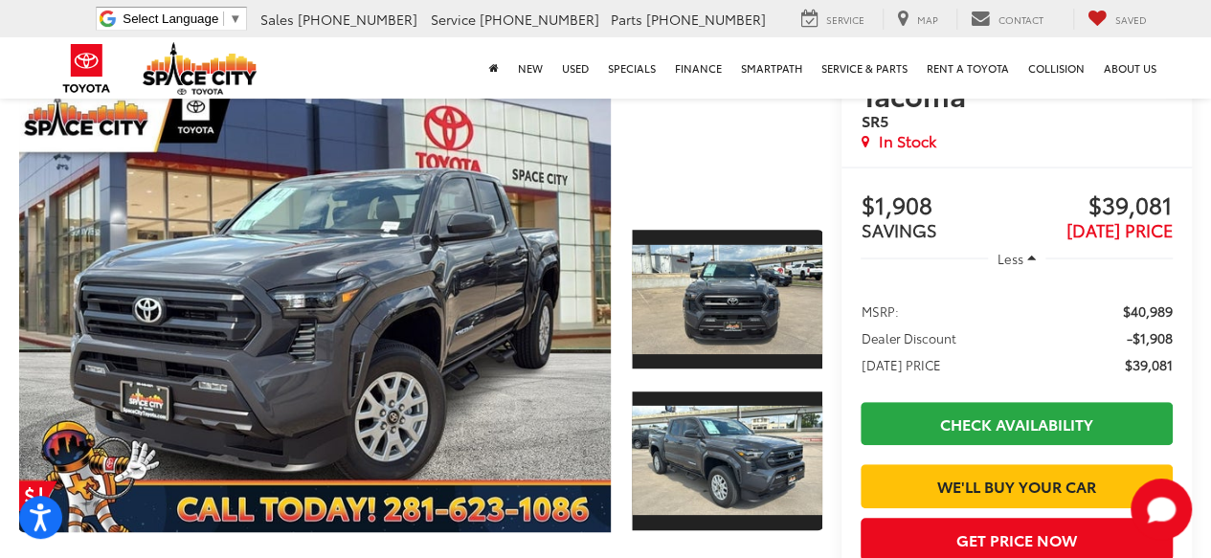
scroll to position [272, 0]
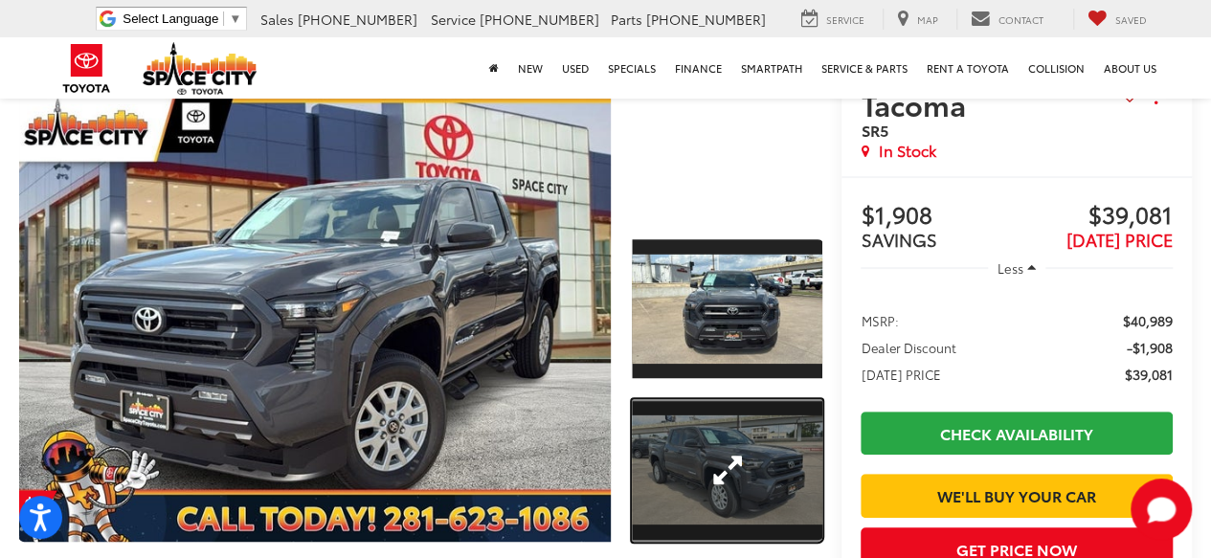
click at [711, 432] on link "Expand Photo 2" at bounding box center [727, 470] width 191 height 143
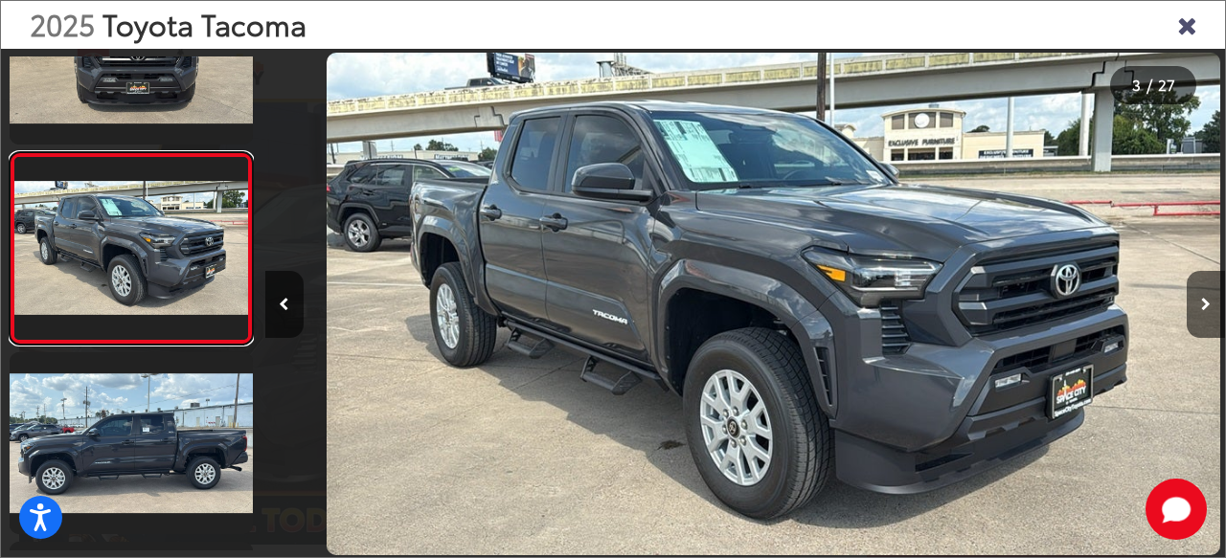
scroll to position [0, 1921]
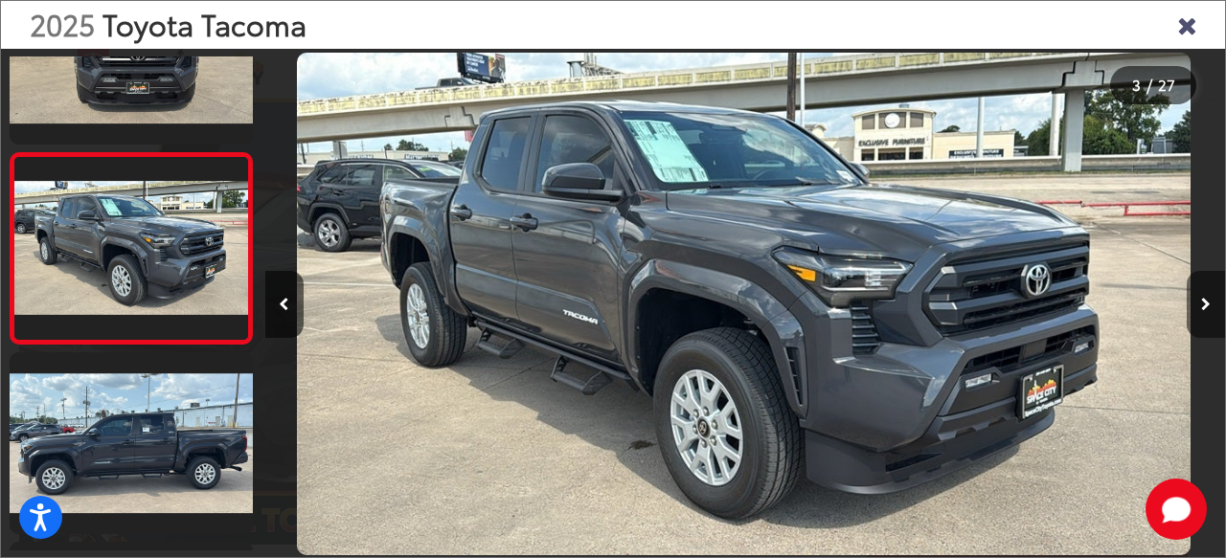
click at [1210, 312] on button "Next image" at bounding box center [1205, 304] width 38 height 67
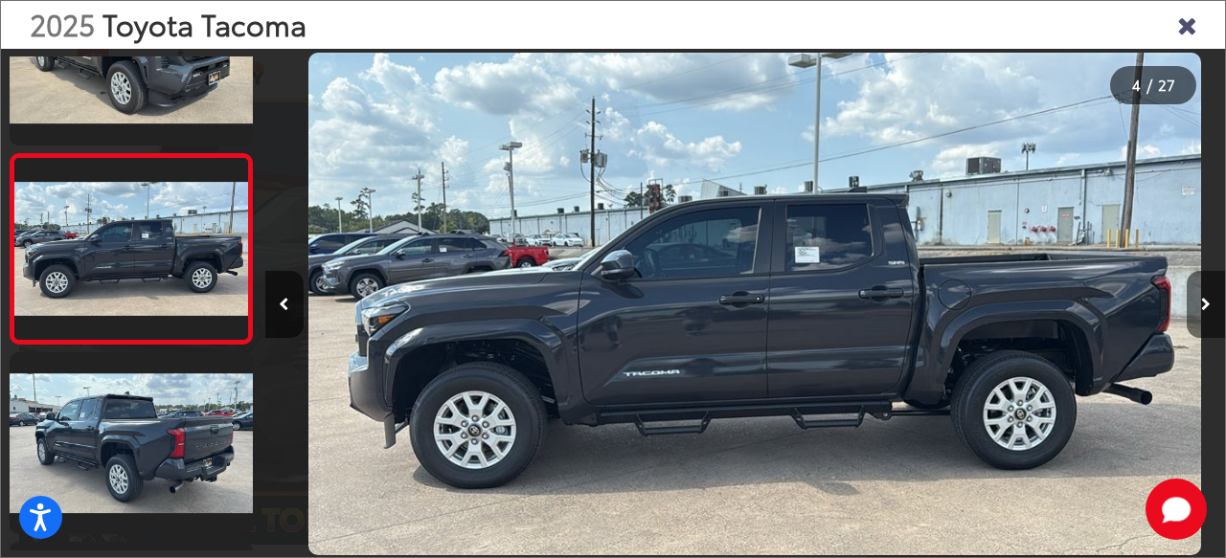
scroll to position [0, 2880]
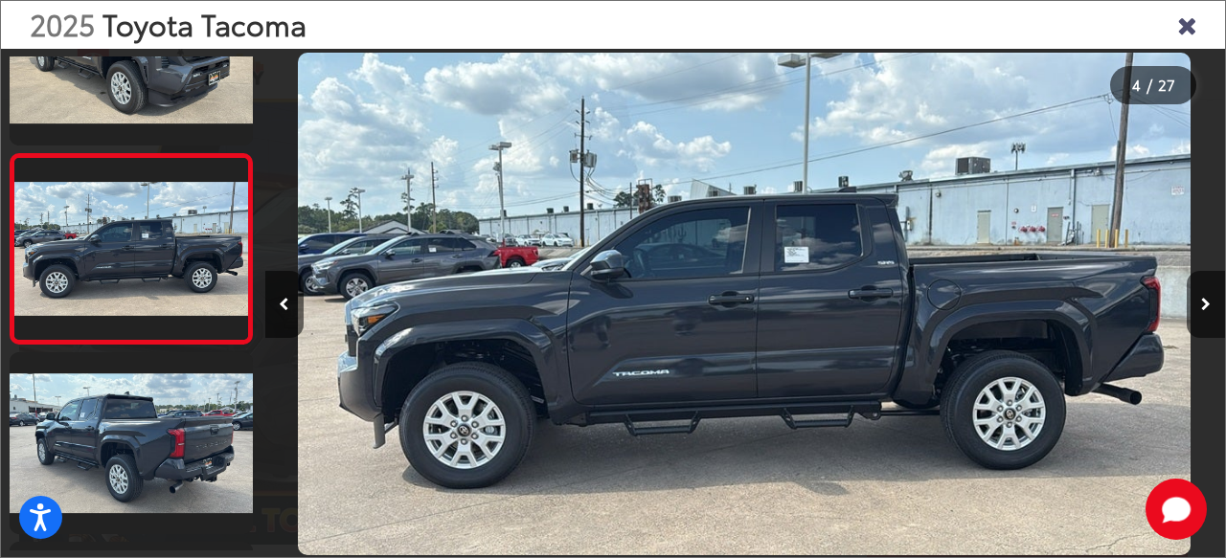
click at [1210, 311] on div "2025 Toyota Tacoma 4 / 27" at bounding box center [613, 279] width 1226 height 558
click at [1206, 304] on icon "Next image" at bounding box center [1206, 304] width 10 height 13
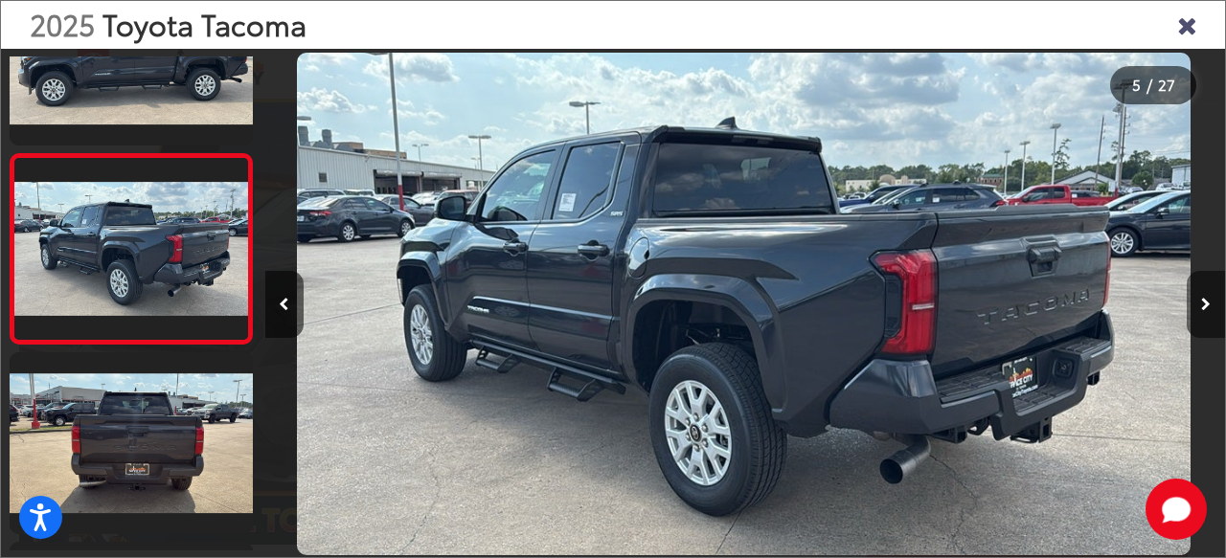
scroll to position [0, 3842]
click at [1199, 316] on button "Next image" at bounding box center [1205, 304] width 38 height 67
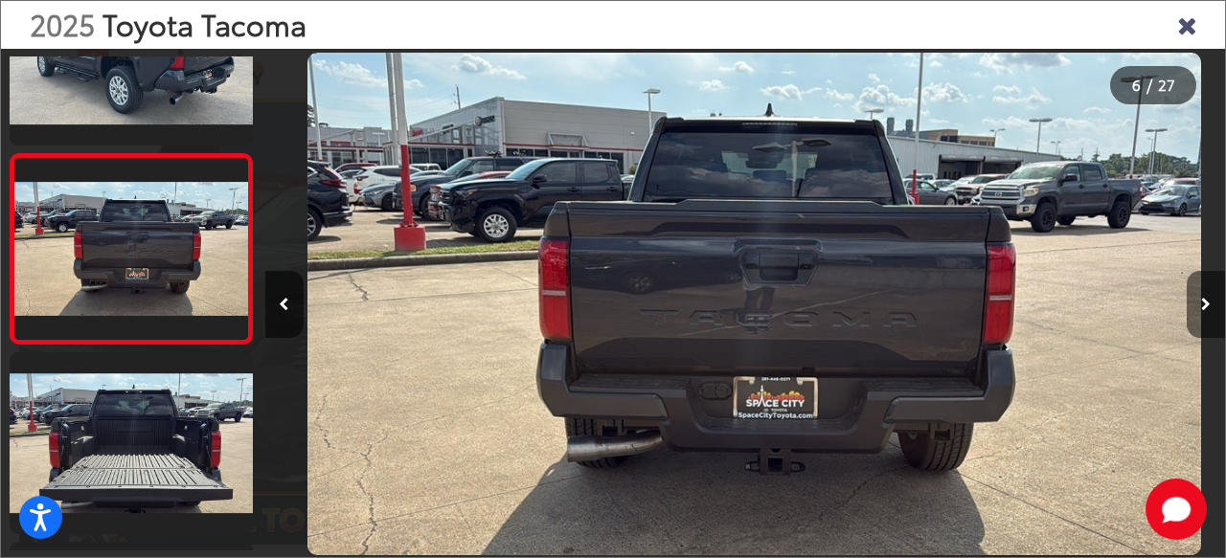
scroll to position [0, 4801]
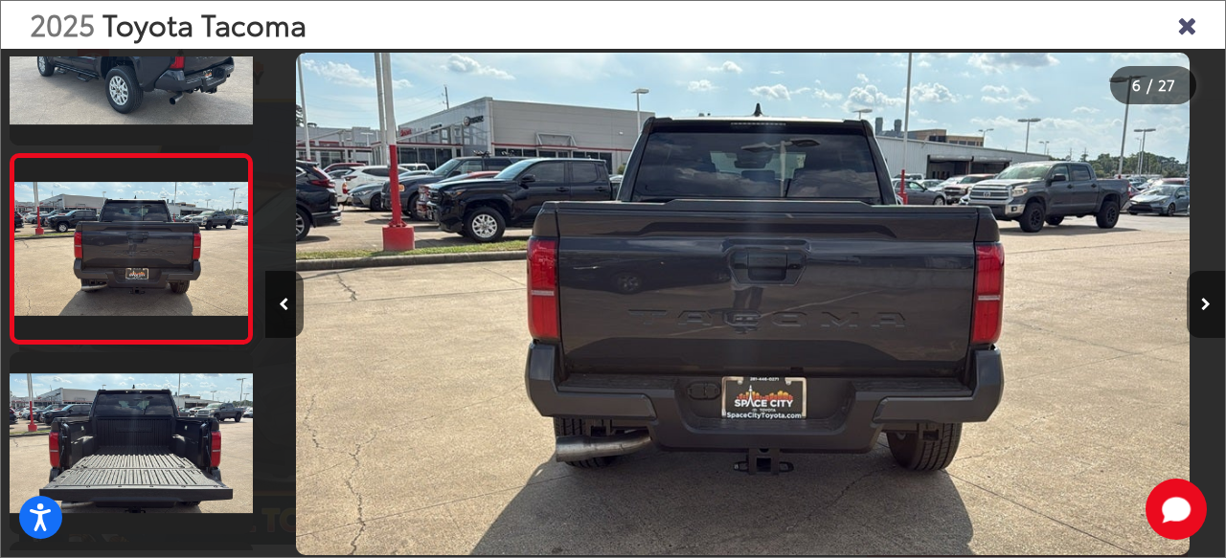
click at [1210, 316] on button "Next image" at bounding box center [1205, 304] width 38 height 67
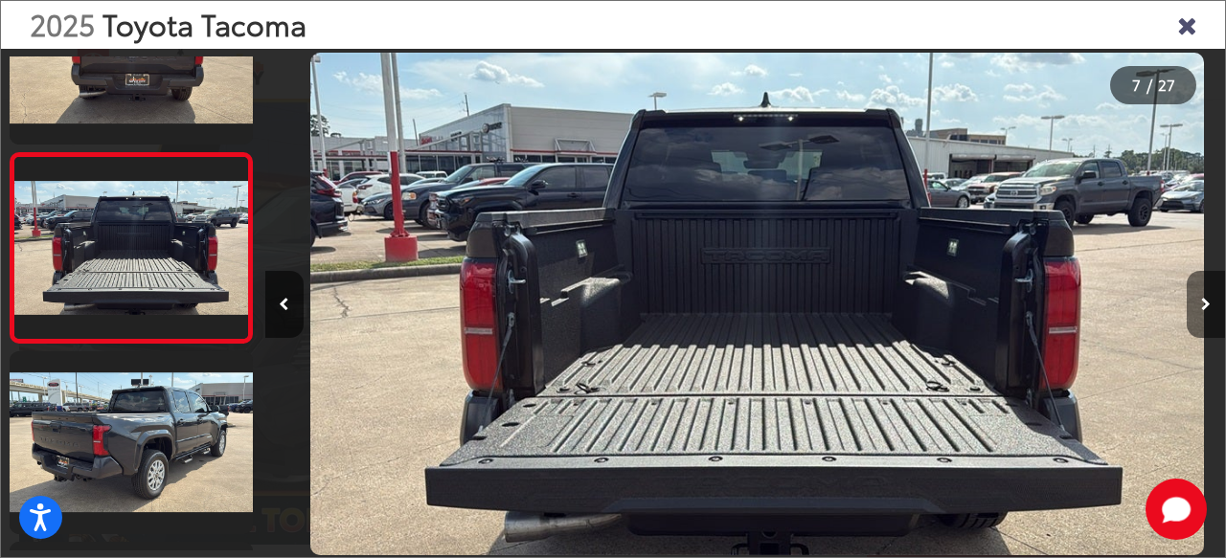
scroll to position [0, 5762]
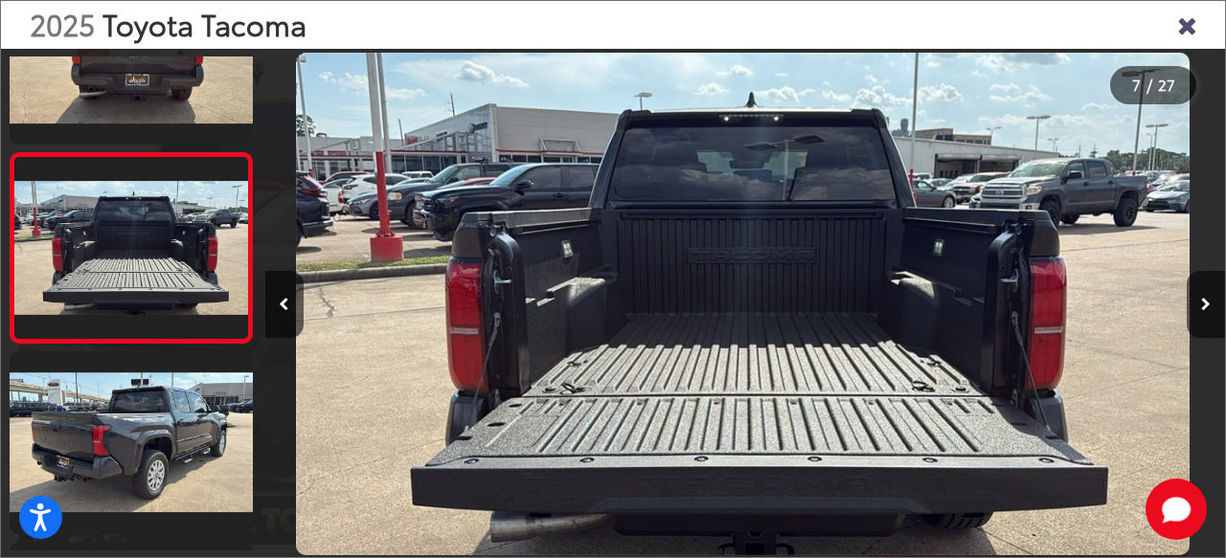
click at [1210, 305] on div "2025 Toyota Tacoma 7 / 27" at bounding box center [613, 279] width 1226 height 558
